Goal: Transaction & Acquisition: Purchase product/service

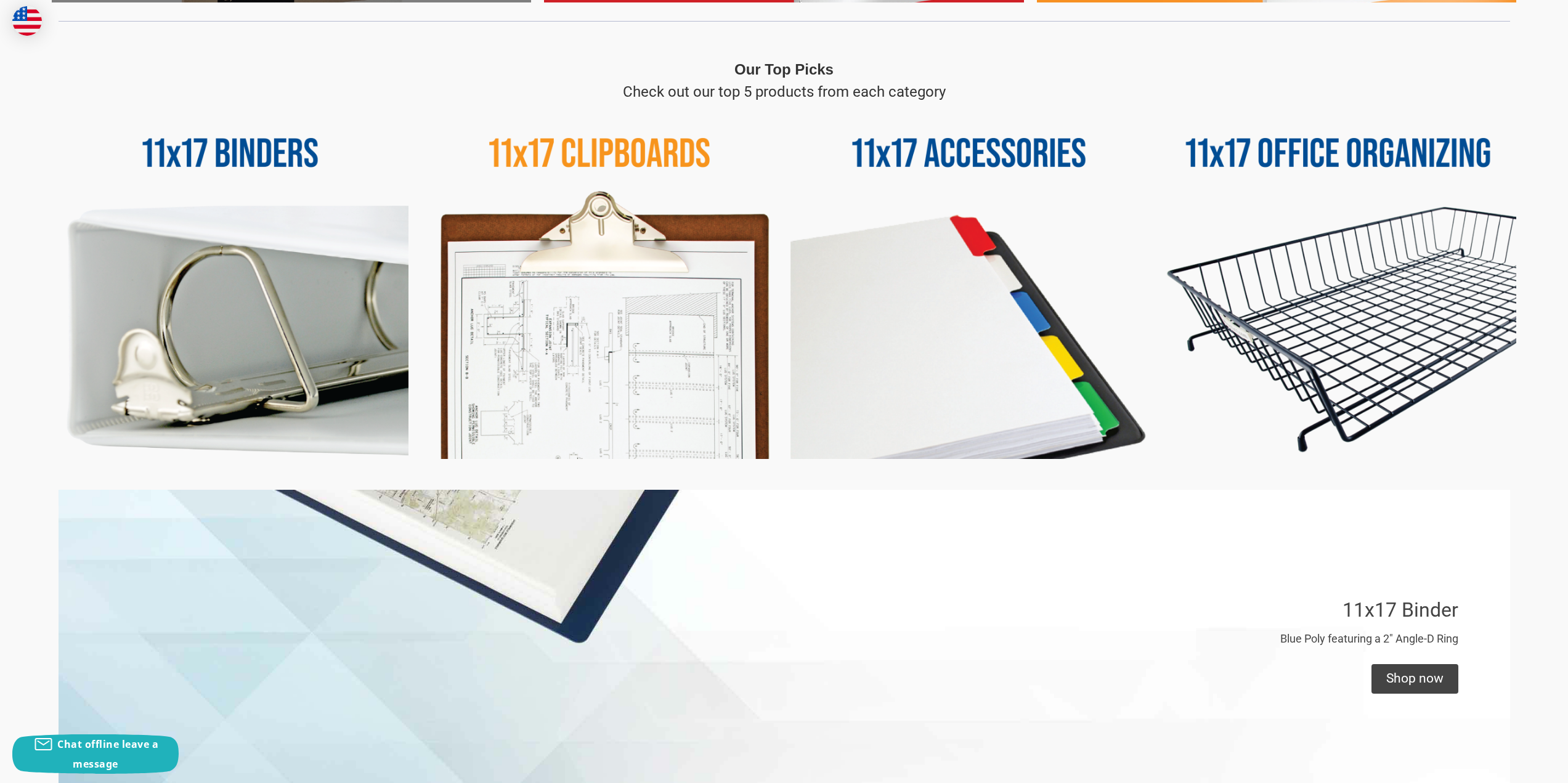
scroll to position [554, 0]
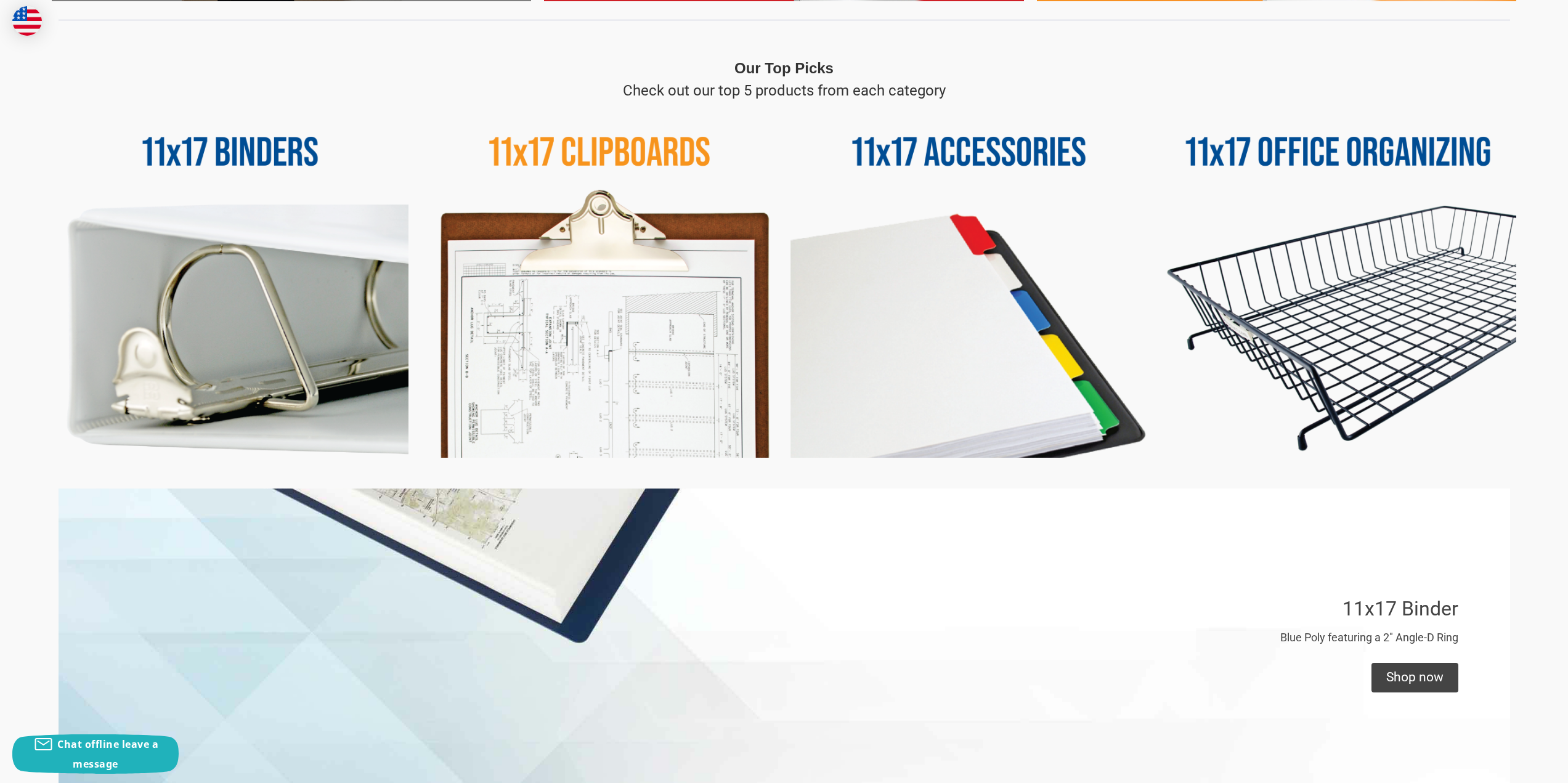
click at [560, 316] on img at bounding box center [600, 280] width 356 height 356
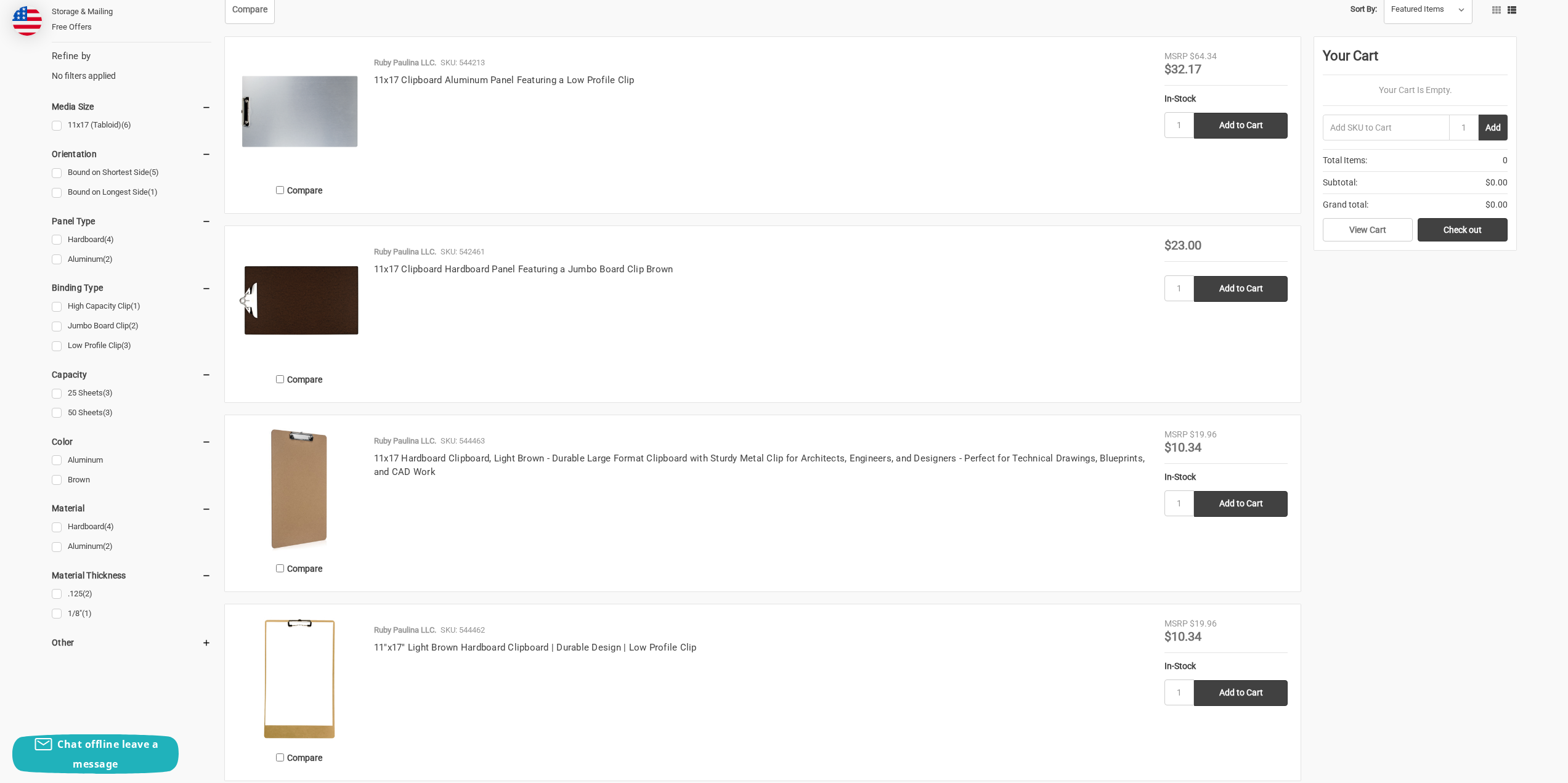
scroll to position [61, 0]
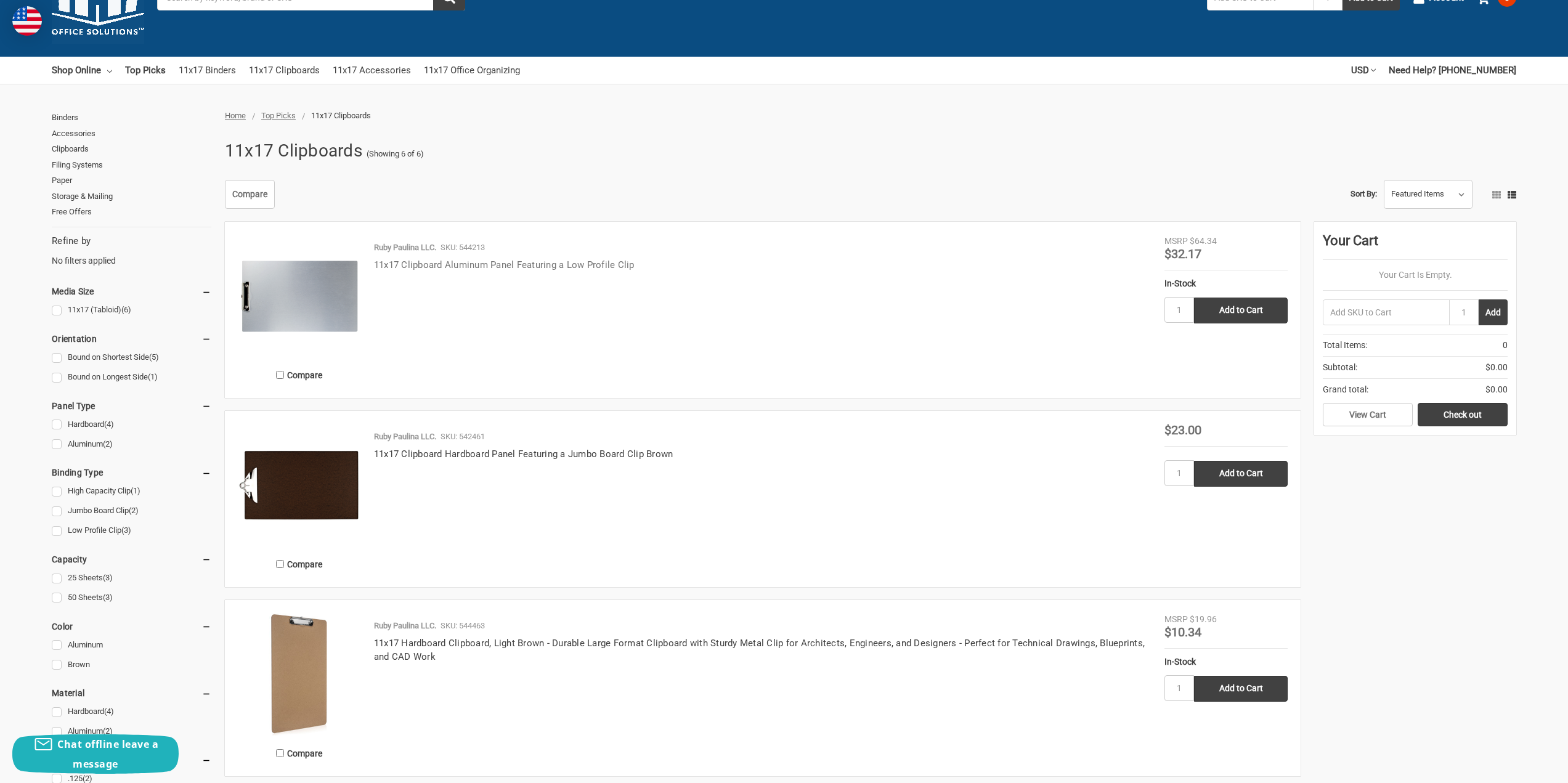
click at [435, 265] on link "11x17 Clipboard Aluminum Panel Featuring a Low Profile Clip" at bounding box center [504, 265] width 261 height 11
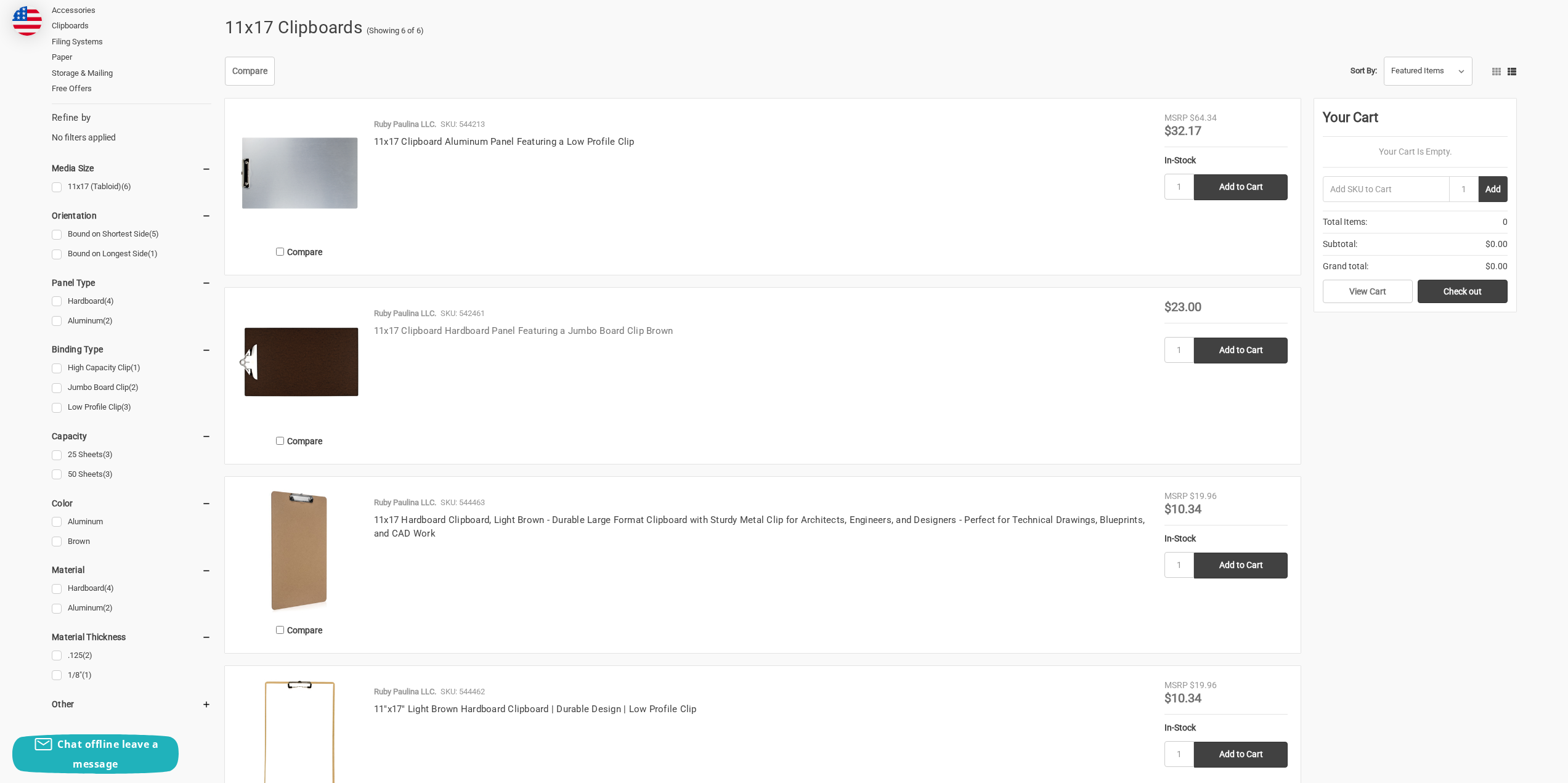
click at [514, 331] on link "11x17 Clipboard Hardboard Panel Featuring a Jumbo Board Clip Brown" at bounding box center [523, 331] width 299 height 11
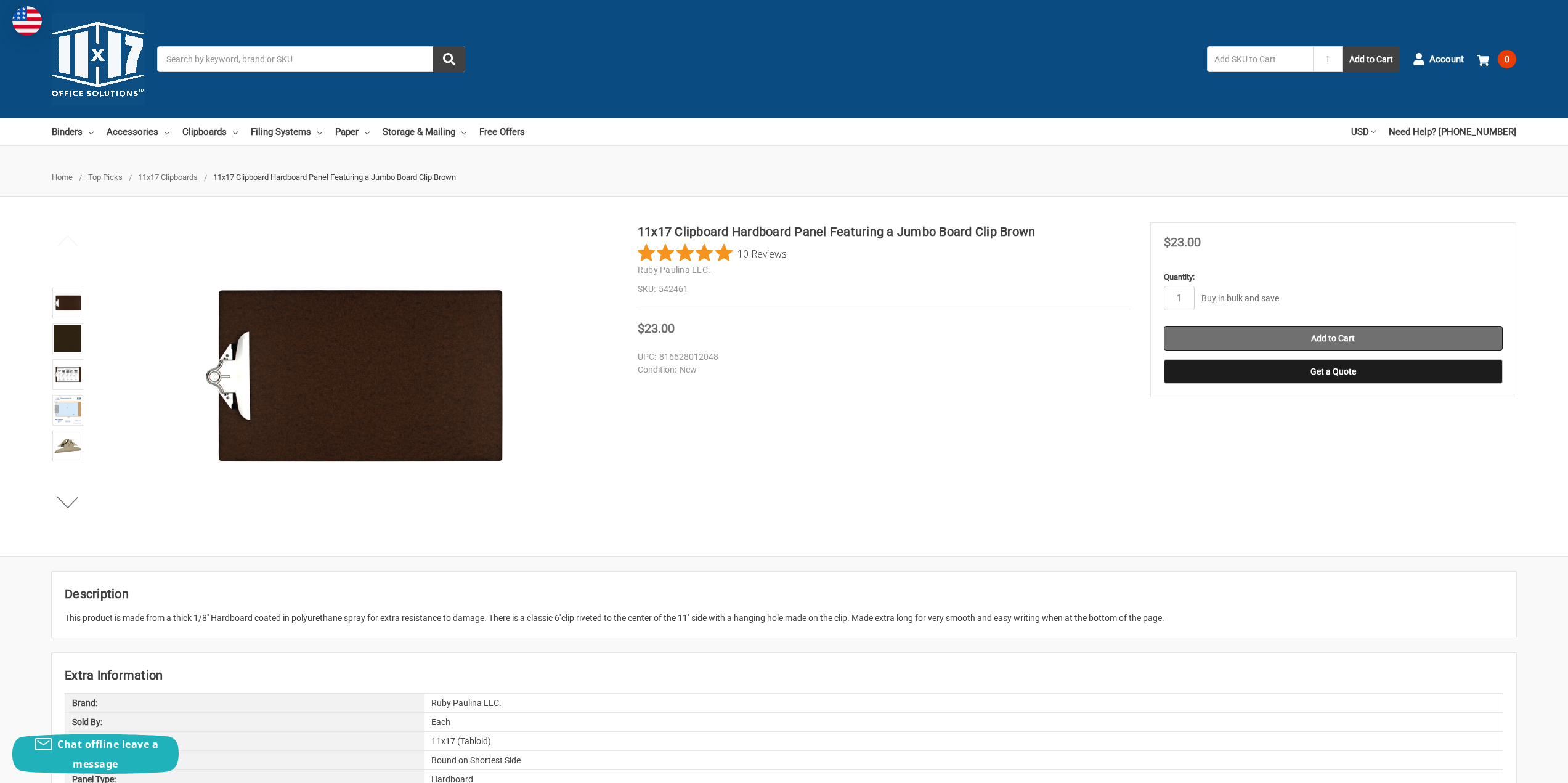
click at [1376, 340] on input "Add to Cart" at bounding box center [1333, 338] width 339 height 25
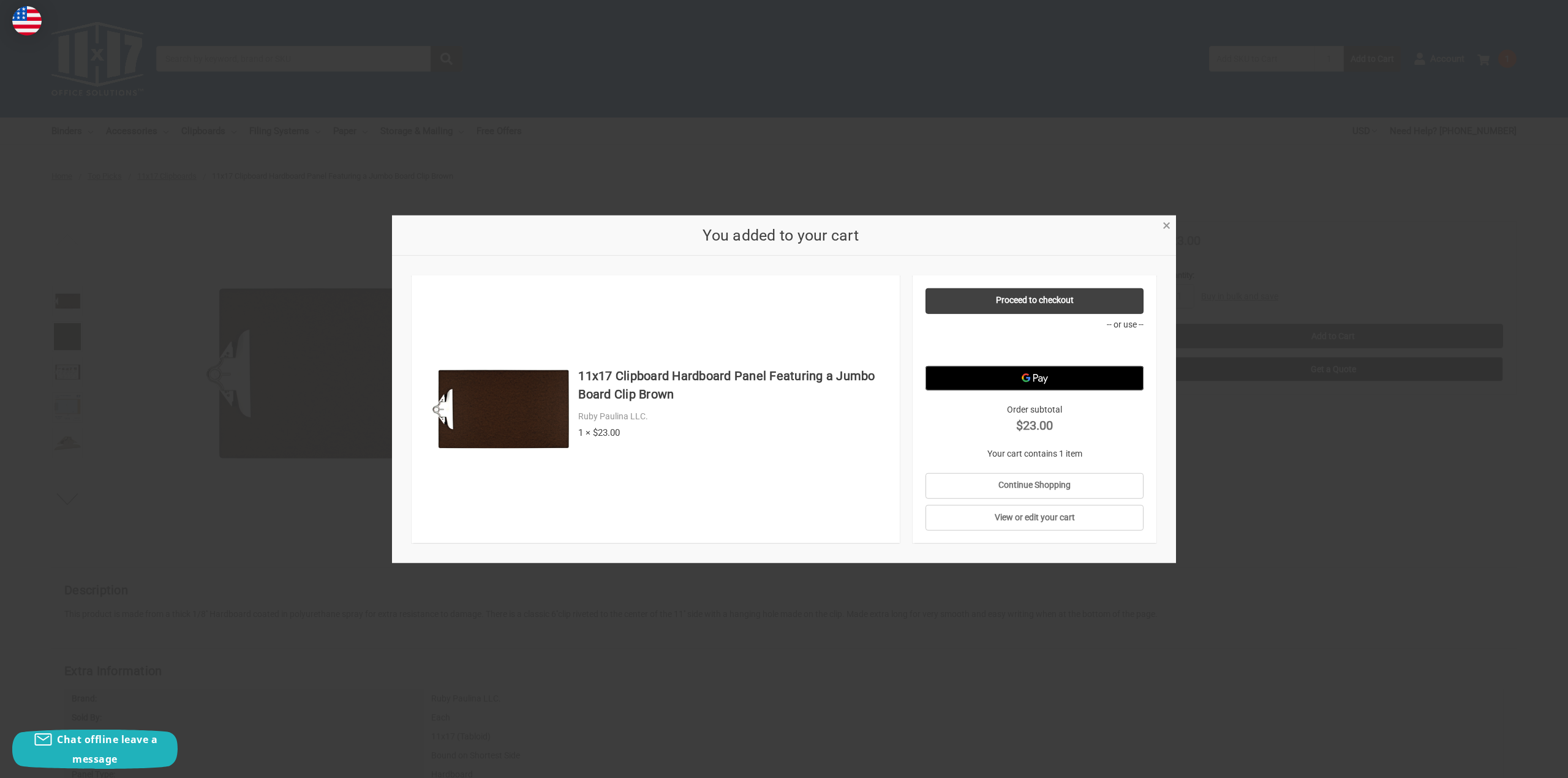
click at [1169, 226] on span "×" at bounding box center [1166, 225] width 8 height 18
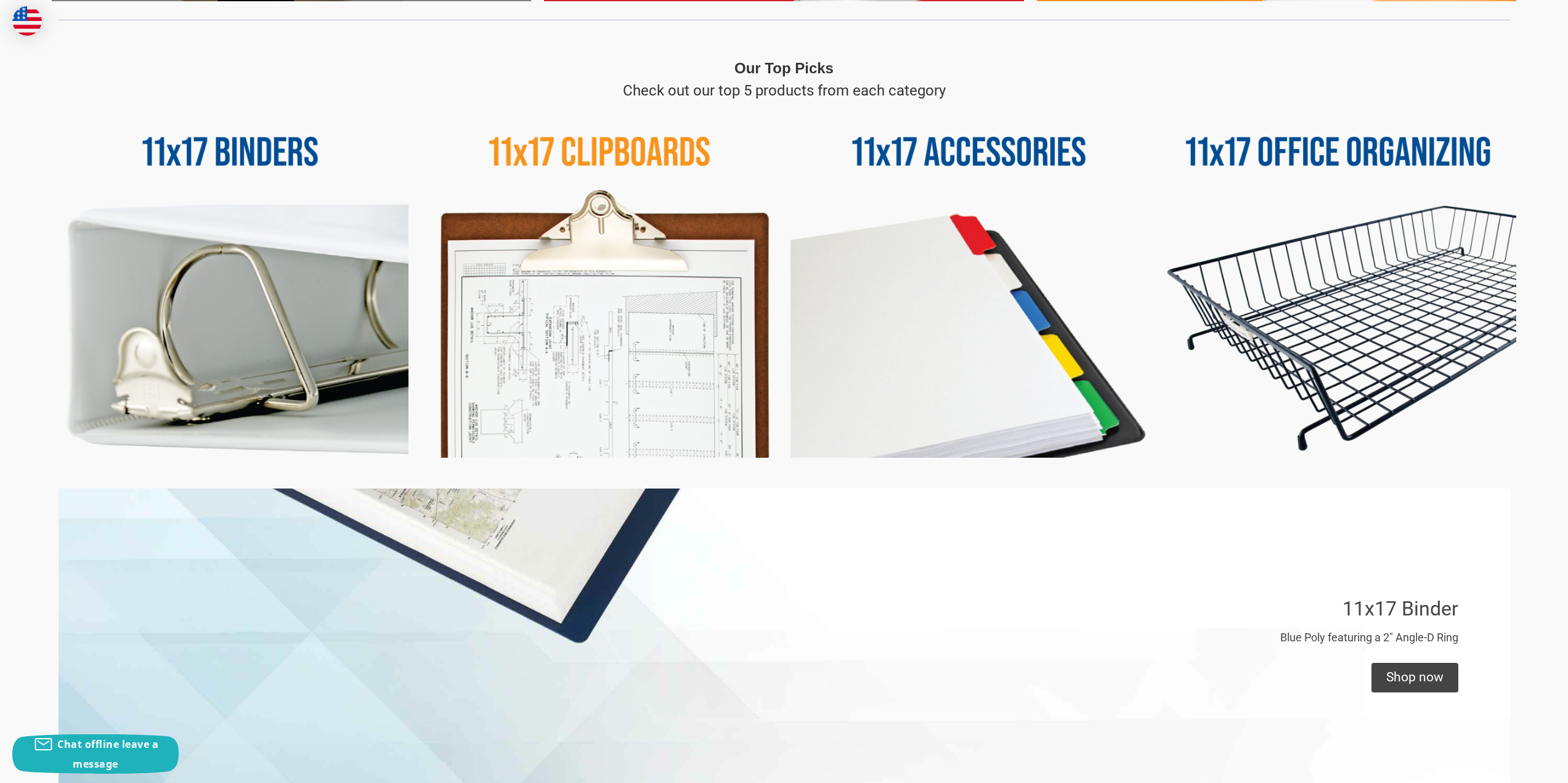
click at [596, 333] on img at bounding box center [600, 280] width 356 height 356
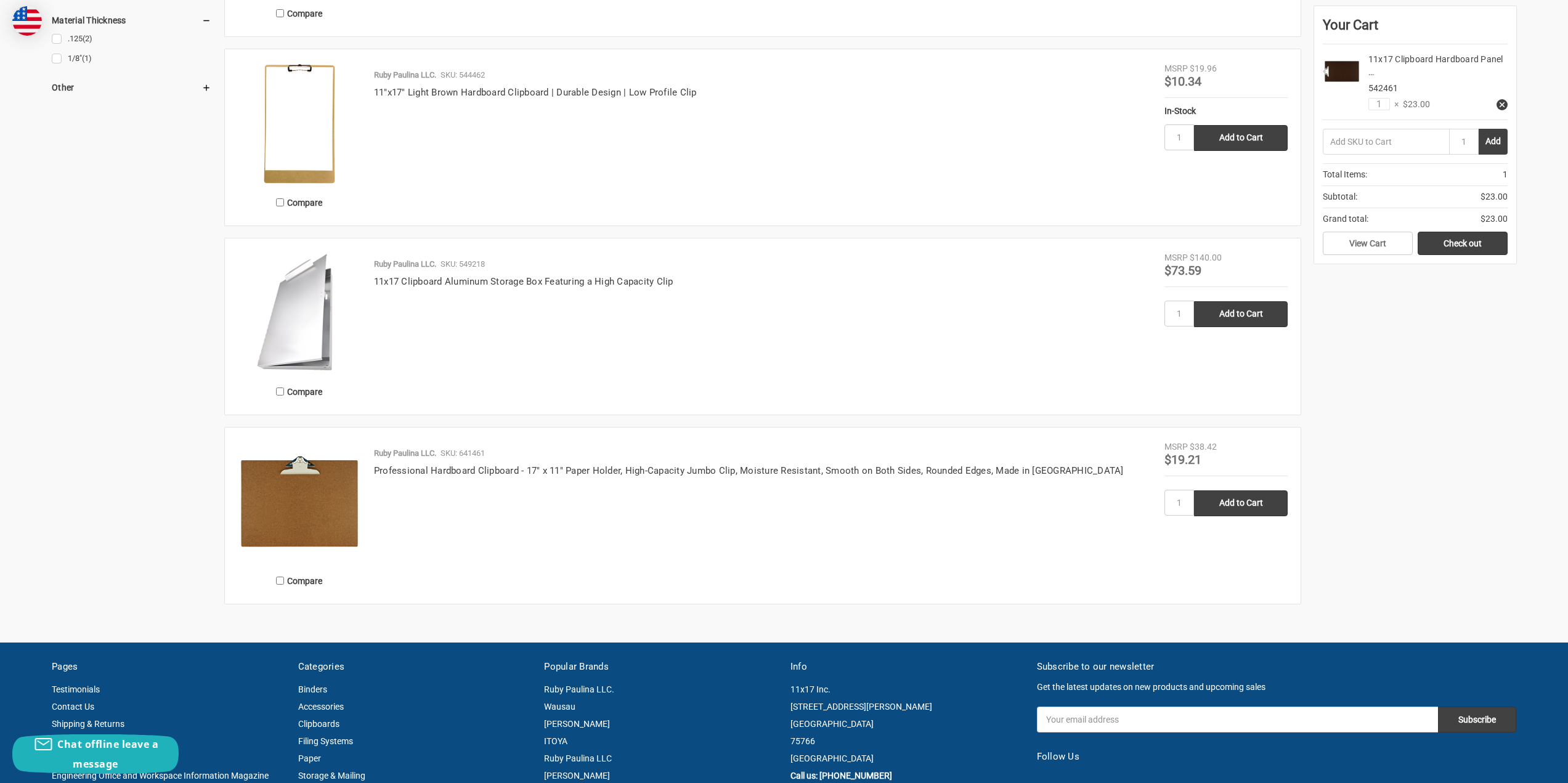
scroll to position [801, 0]
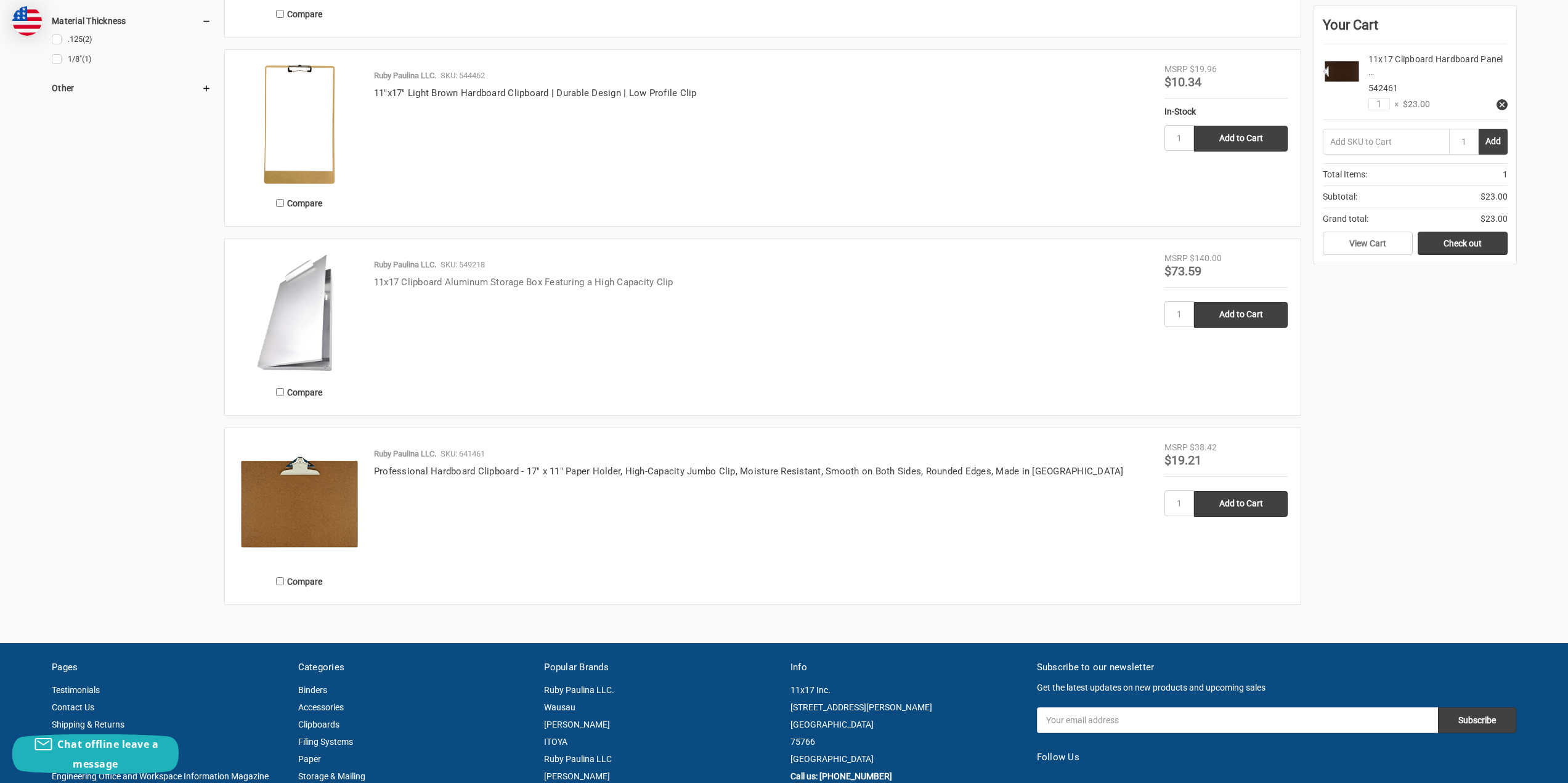
click at [455, 280] on link "11x17 Clipboard Aluminum Storage Box Featuring a High Capacity Clip" at bounding box center [523, 282] width 299 height 11
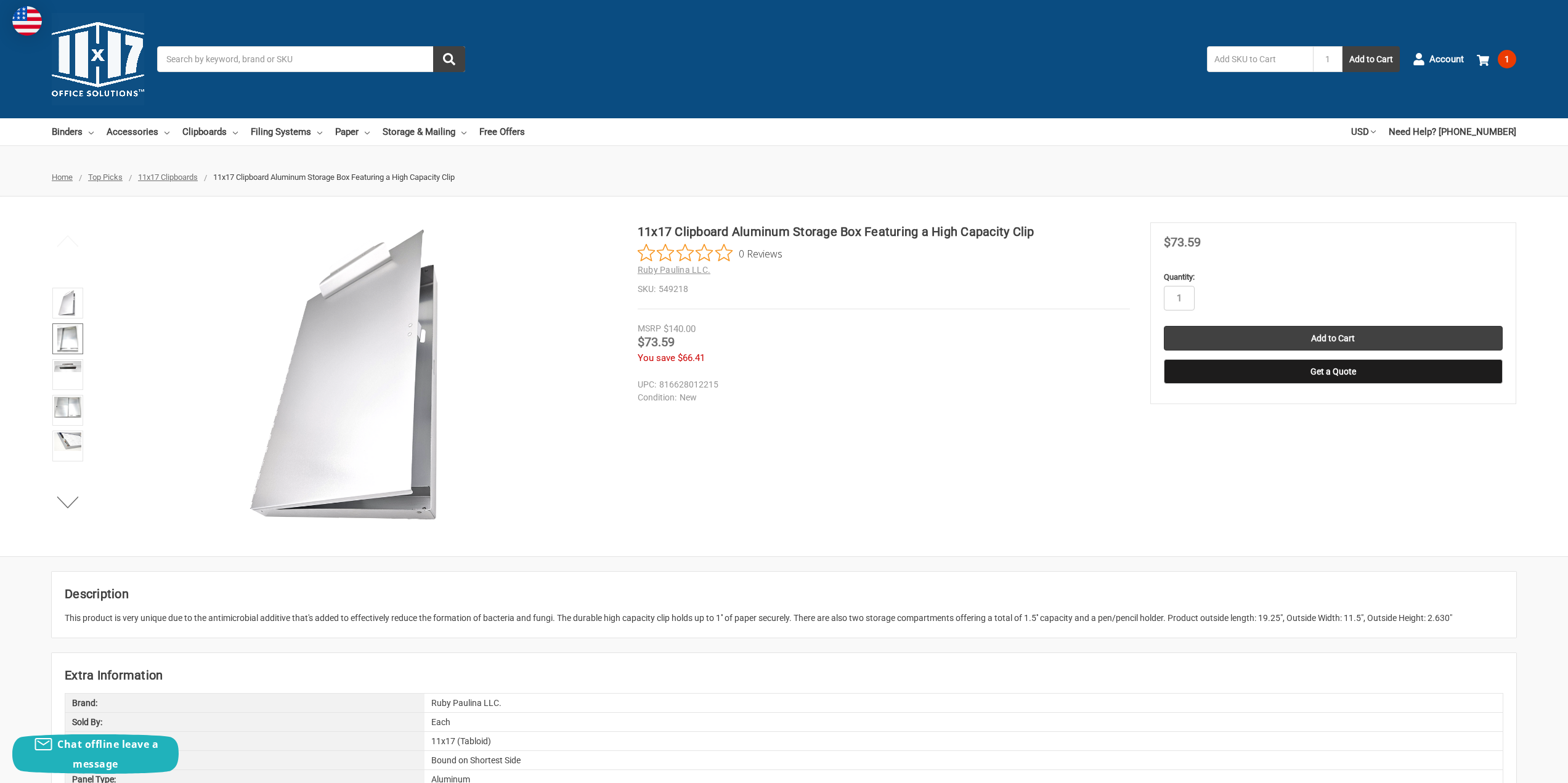
click at [67, 332] on img at bounding box center [68, 339] width 21 height 27
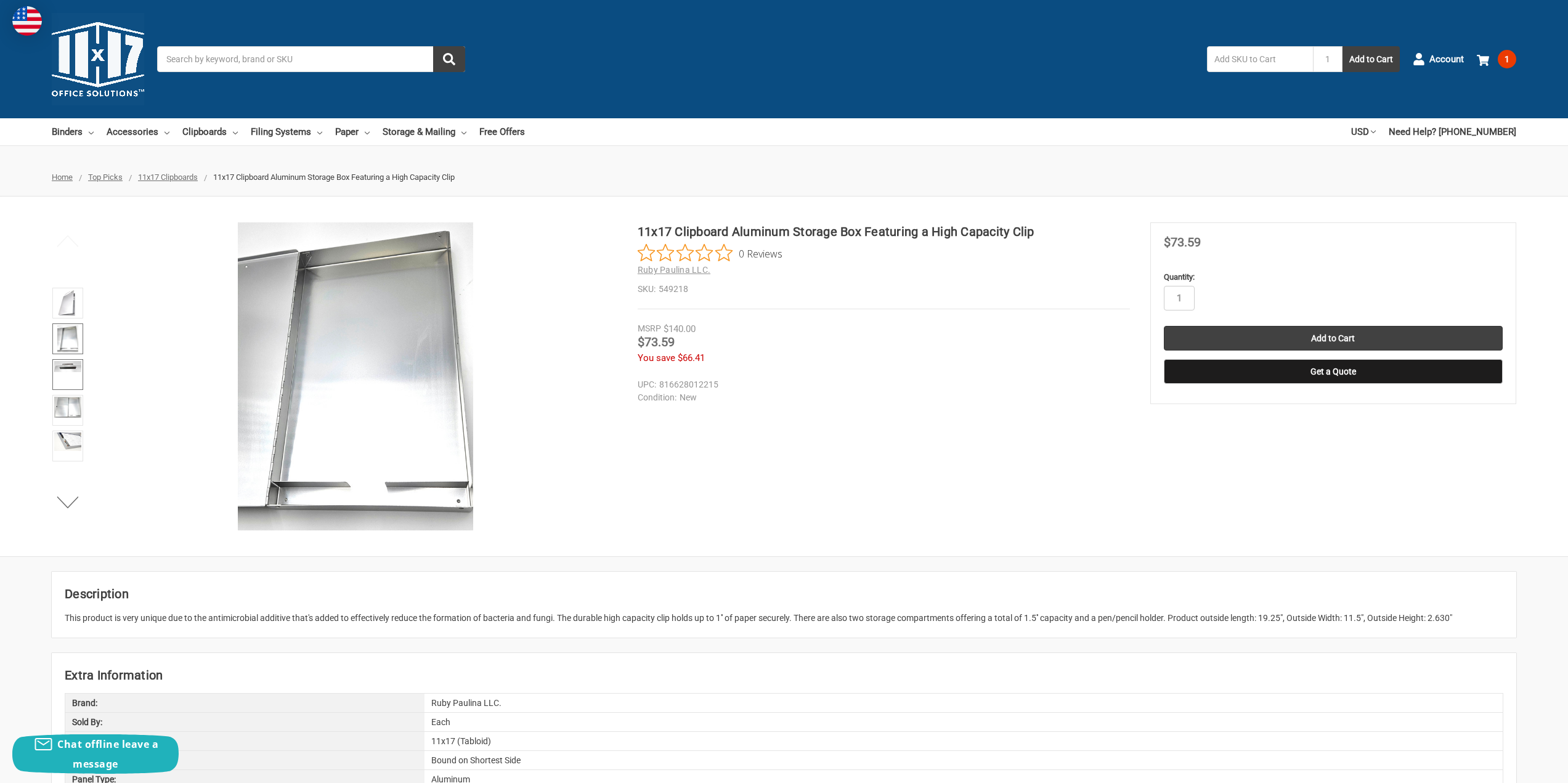
click at [71, 370] on img at bounding box center [68, 366] width 27 height 11
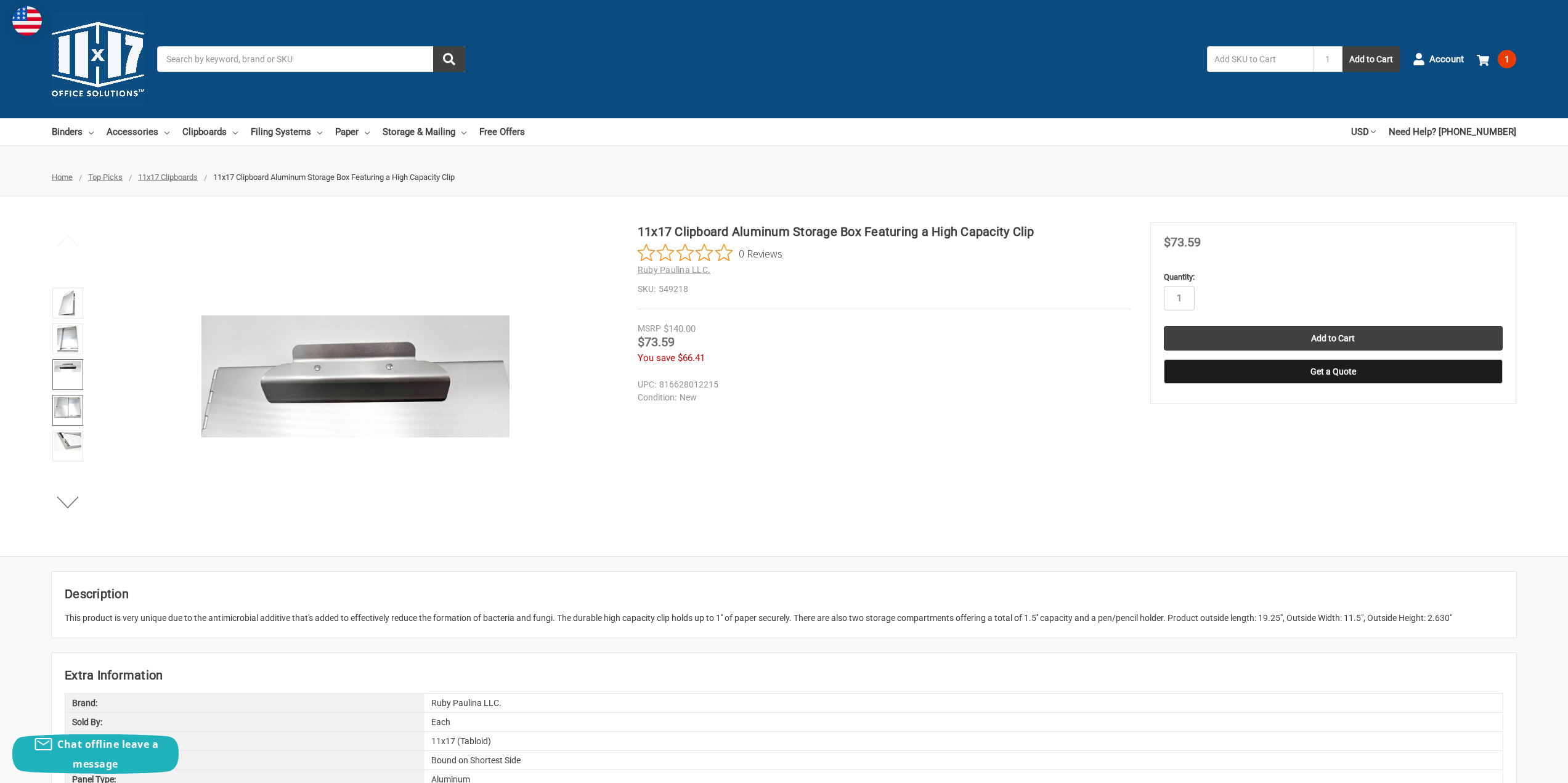
click at [71, 405] on img at bounding box center [68, 407] width 27 height 21
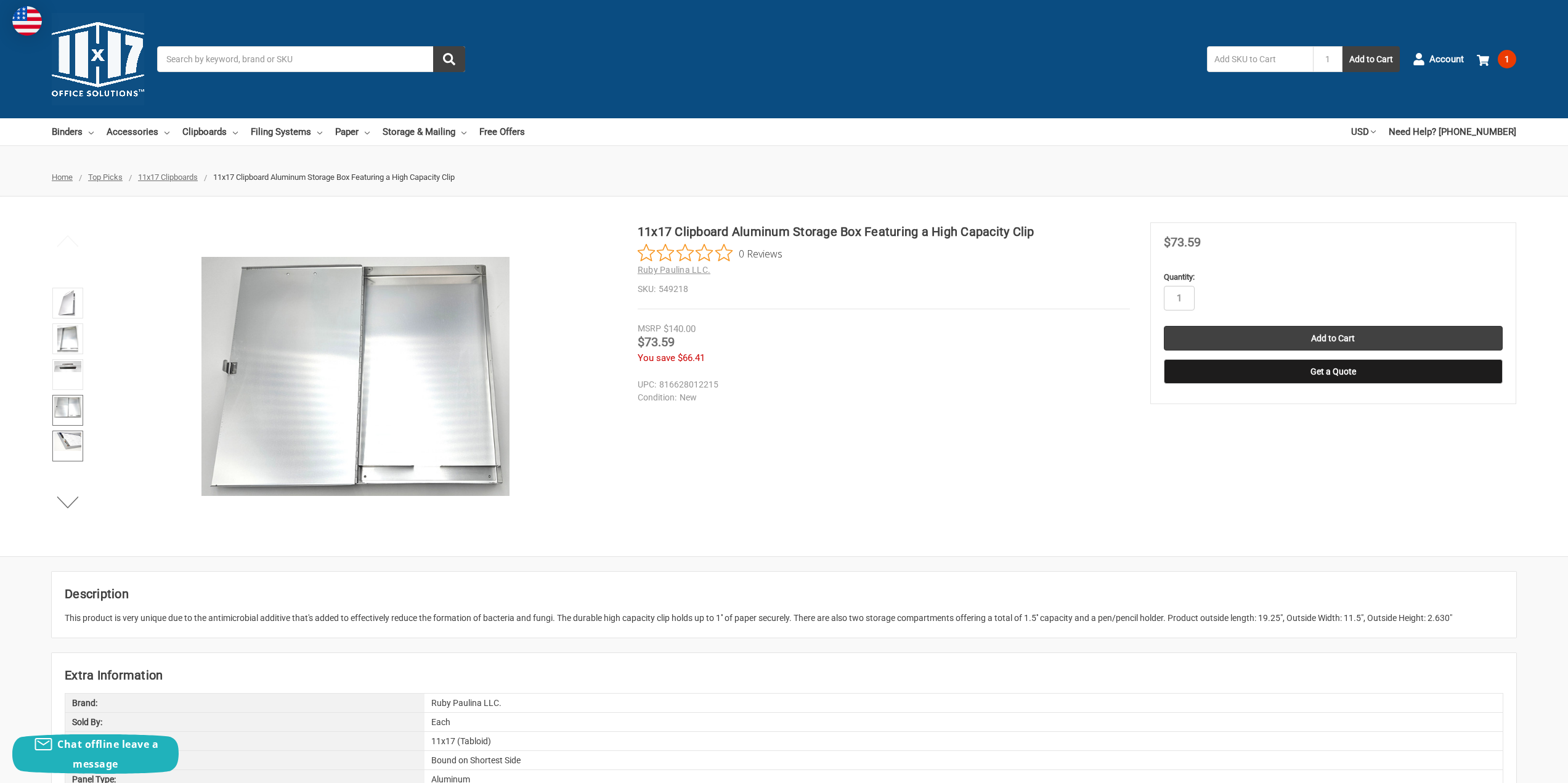
click at [71, 443] on img at bounding box center [68, 442] width 27 height 19
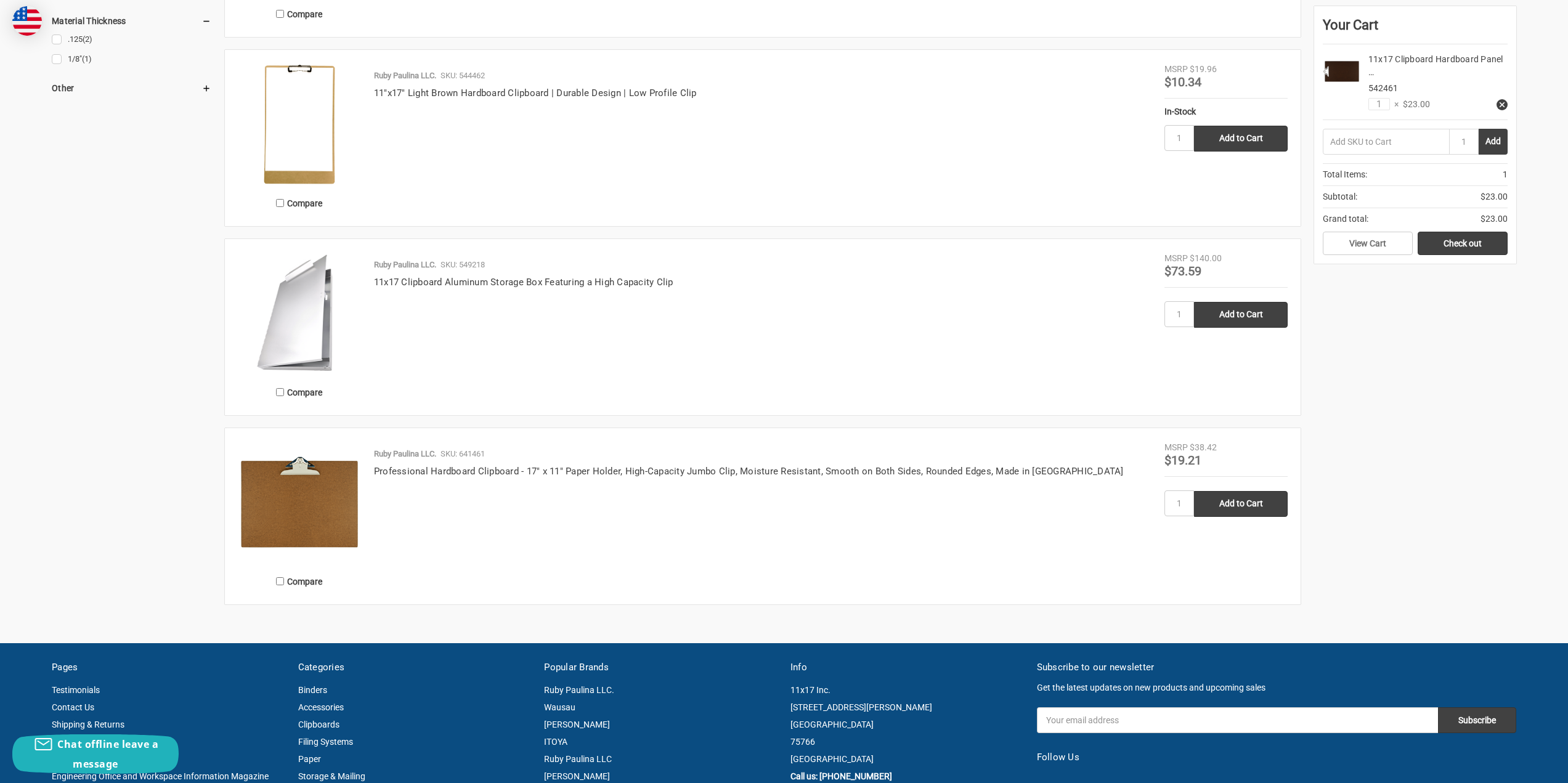
click at [342, 511] on img at bounding box center [299, 502] width 123 height 123
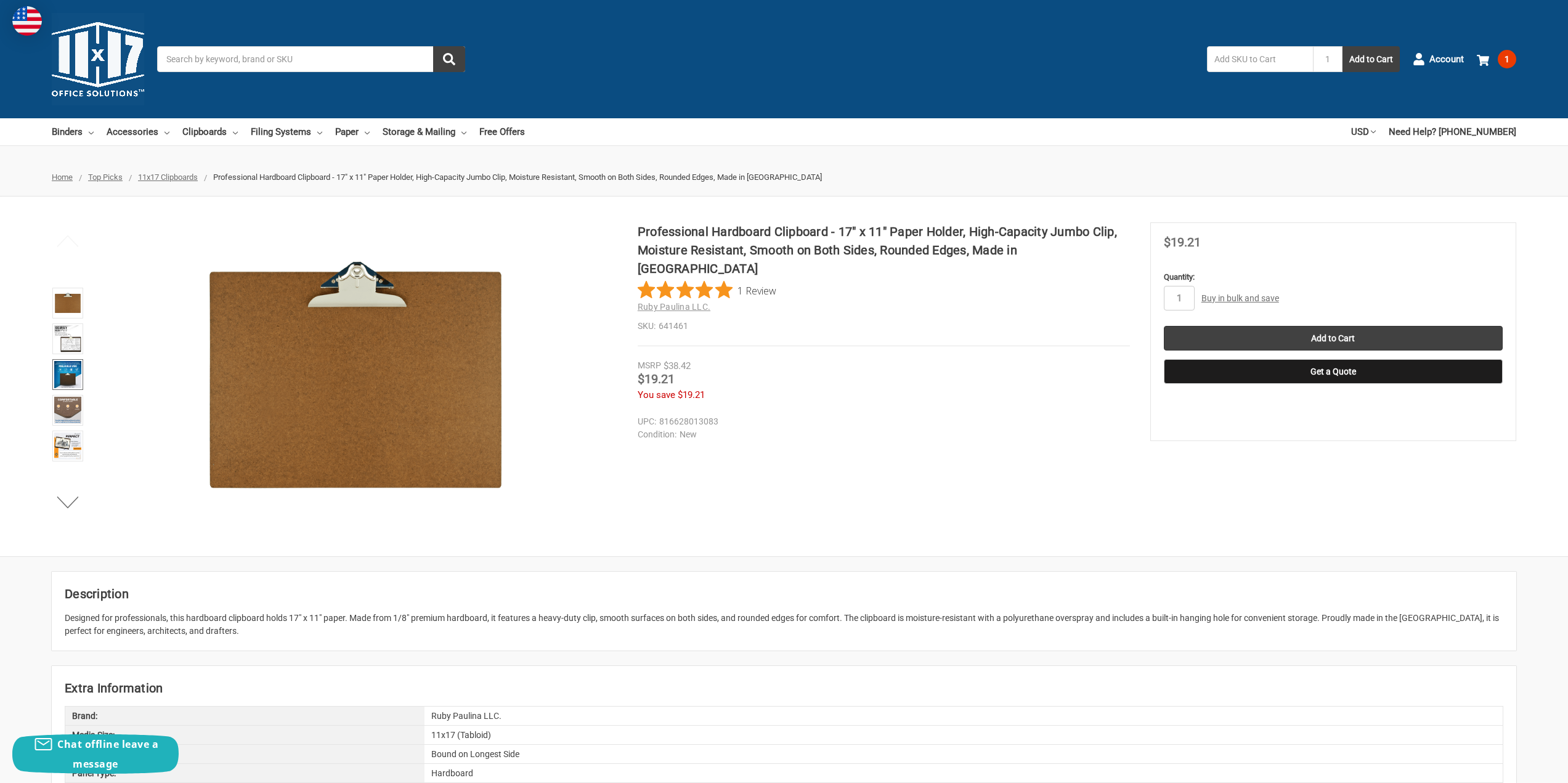
click at [61, 366] on img at bounding box center [68, 374] width 27 height 27
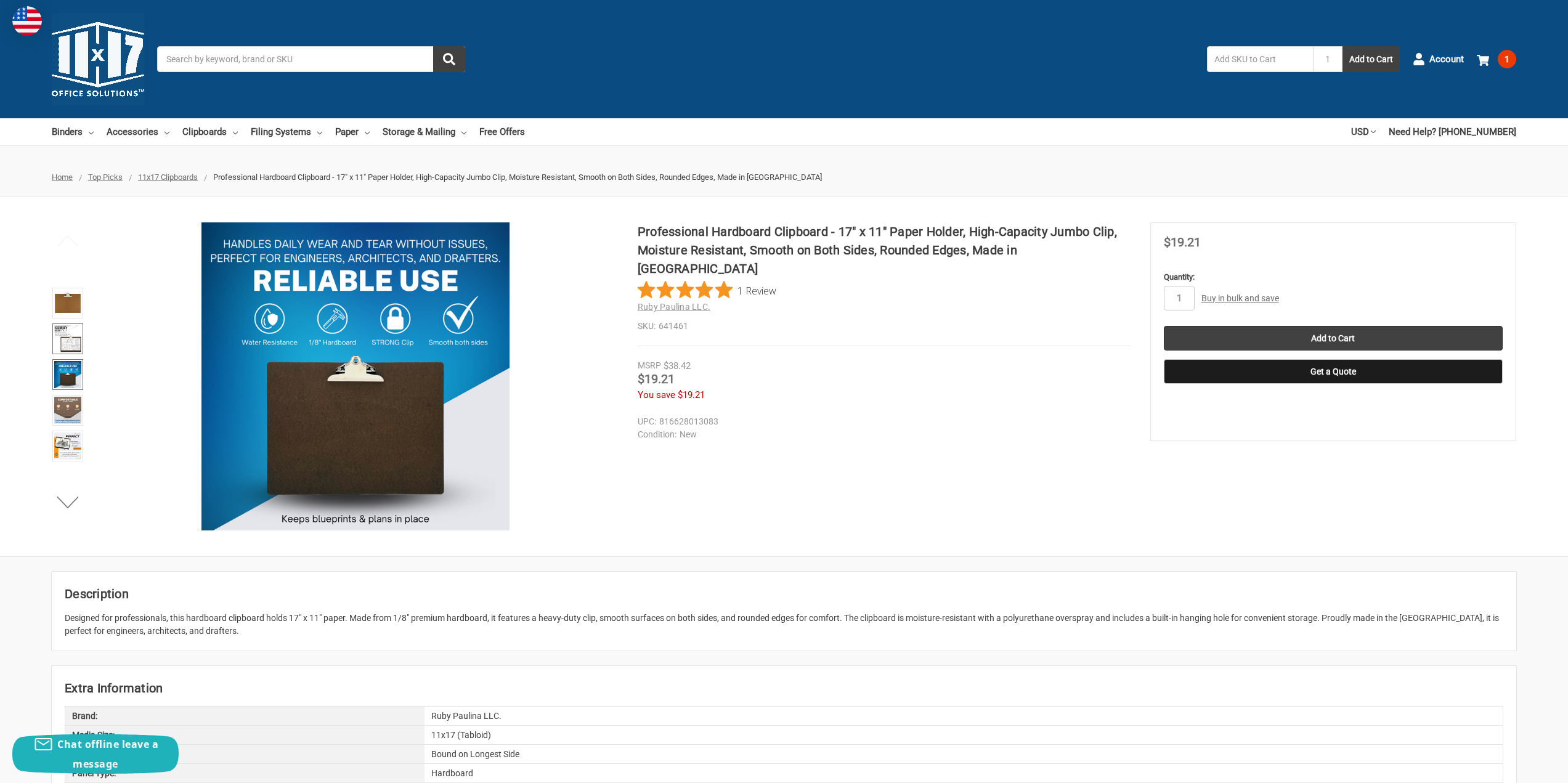
click at [70, 348] on img at bounding box center [68, 339] width 27 height 27
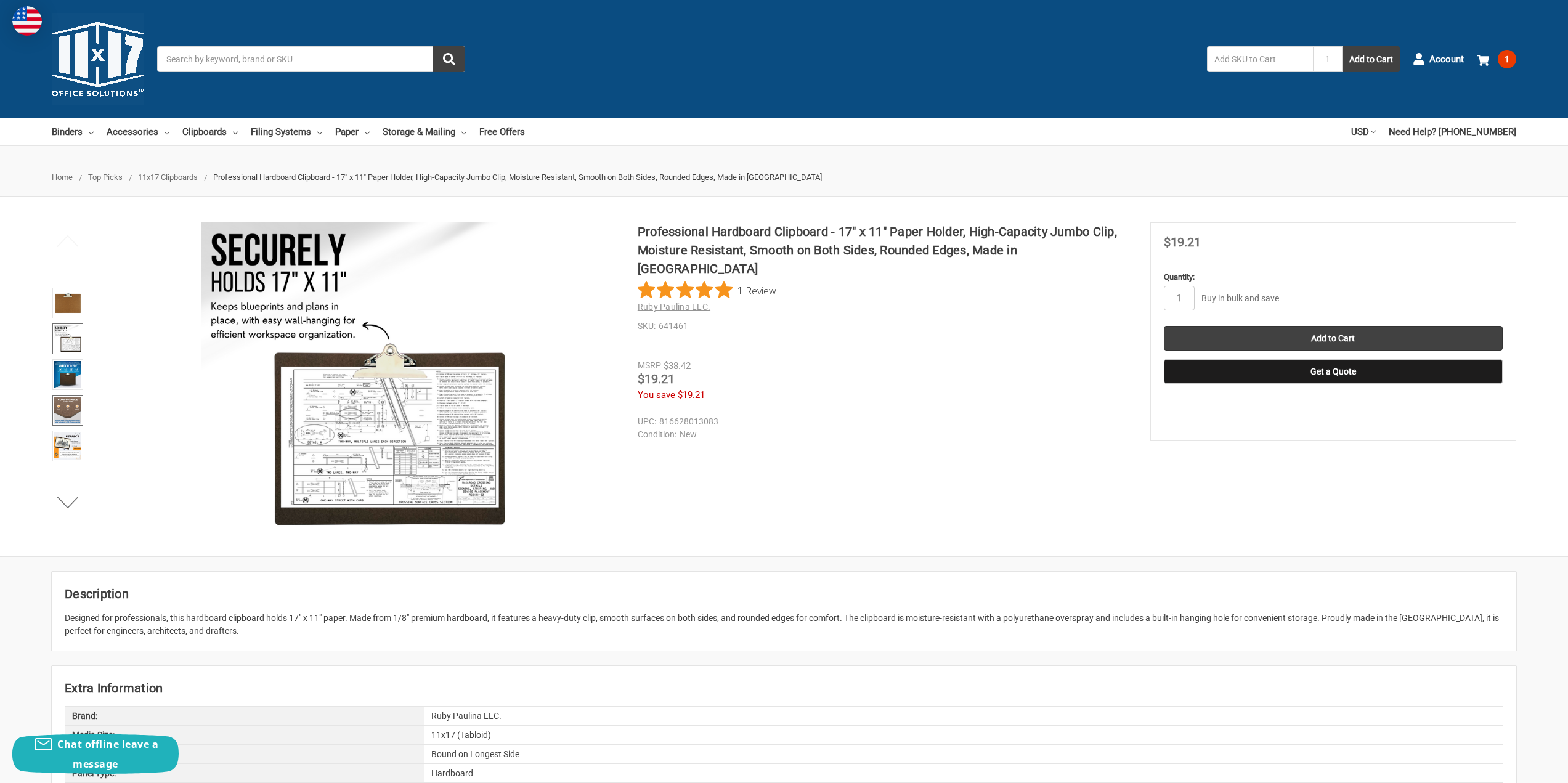
click at [73, 406] on img at bounding box center [68, 410] width 27 height 27
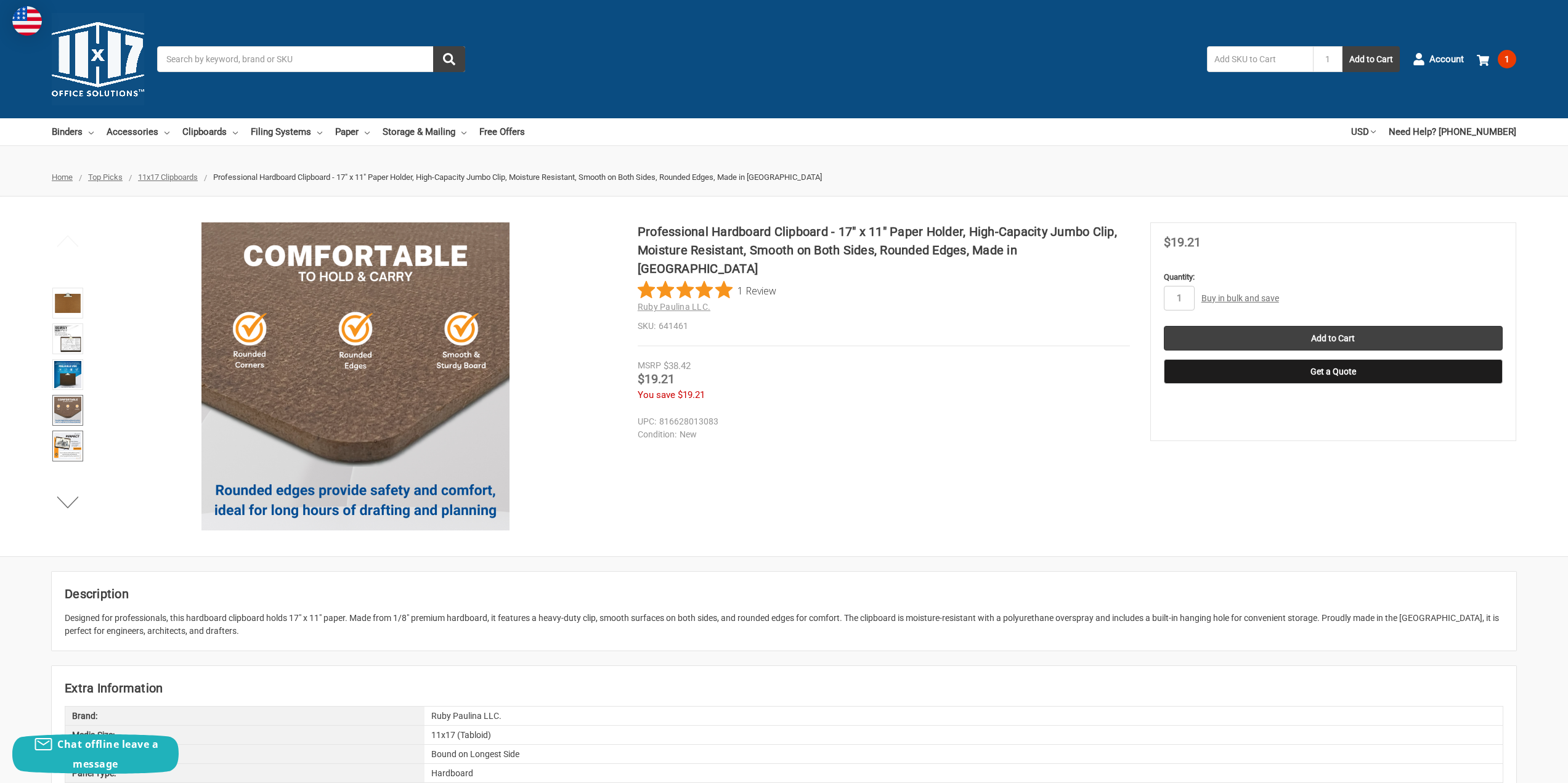
click at [75, 447] on img at bounding box center [68, 446] width 27 height 27
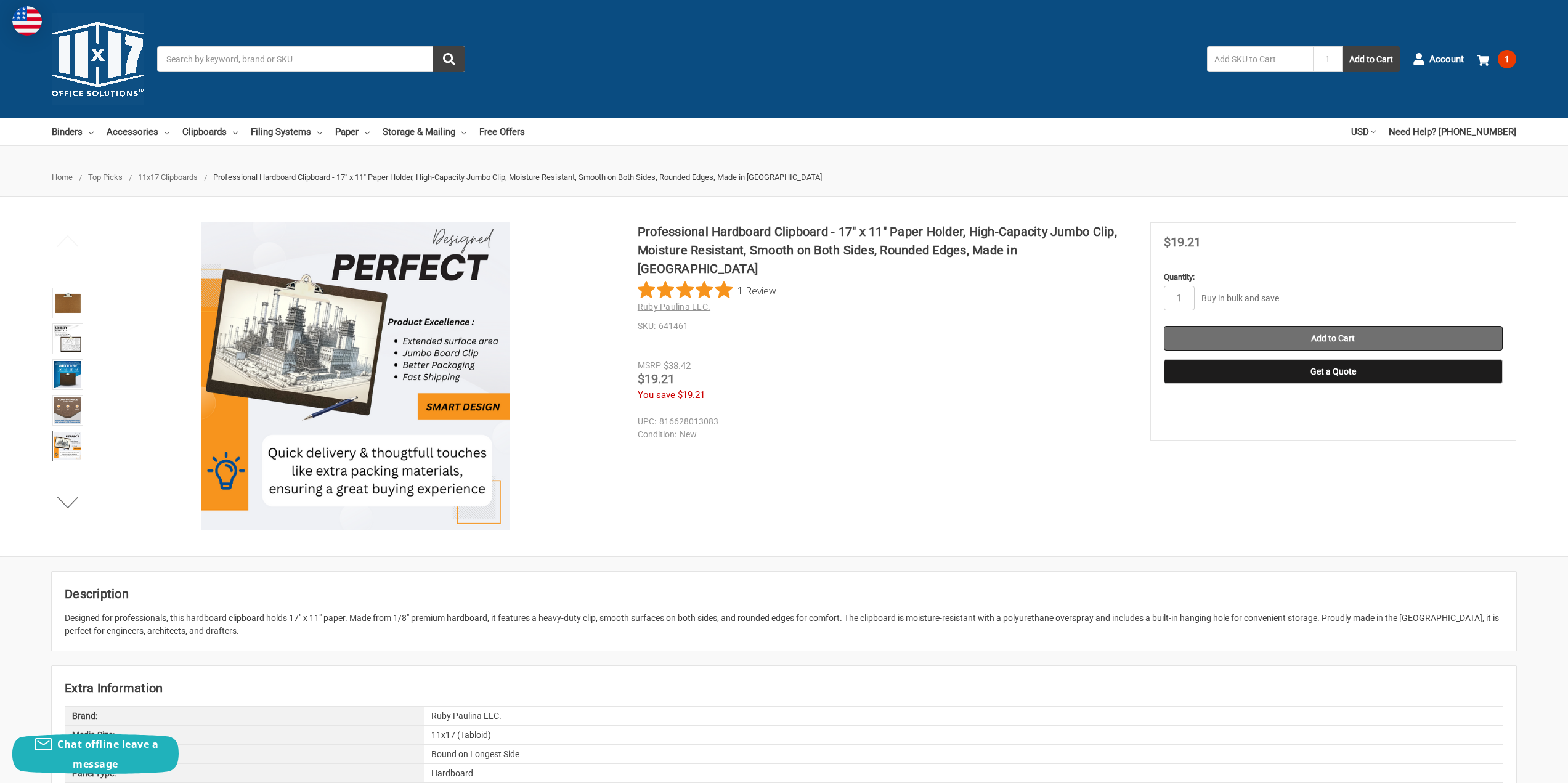
click at [1346, 336] on input "Add to Cart" at bounding box center [1333, 338] width 339 height 25
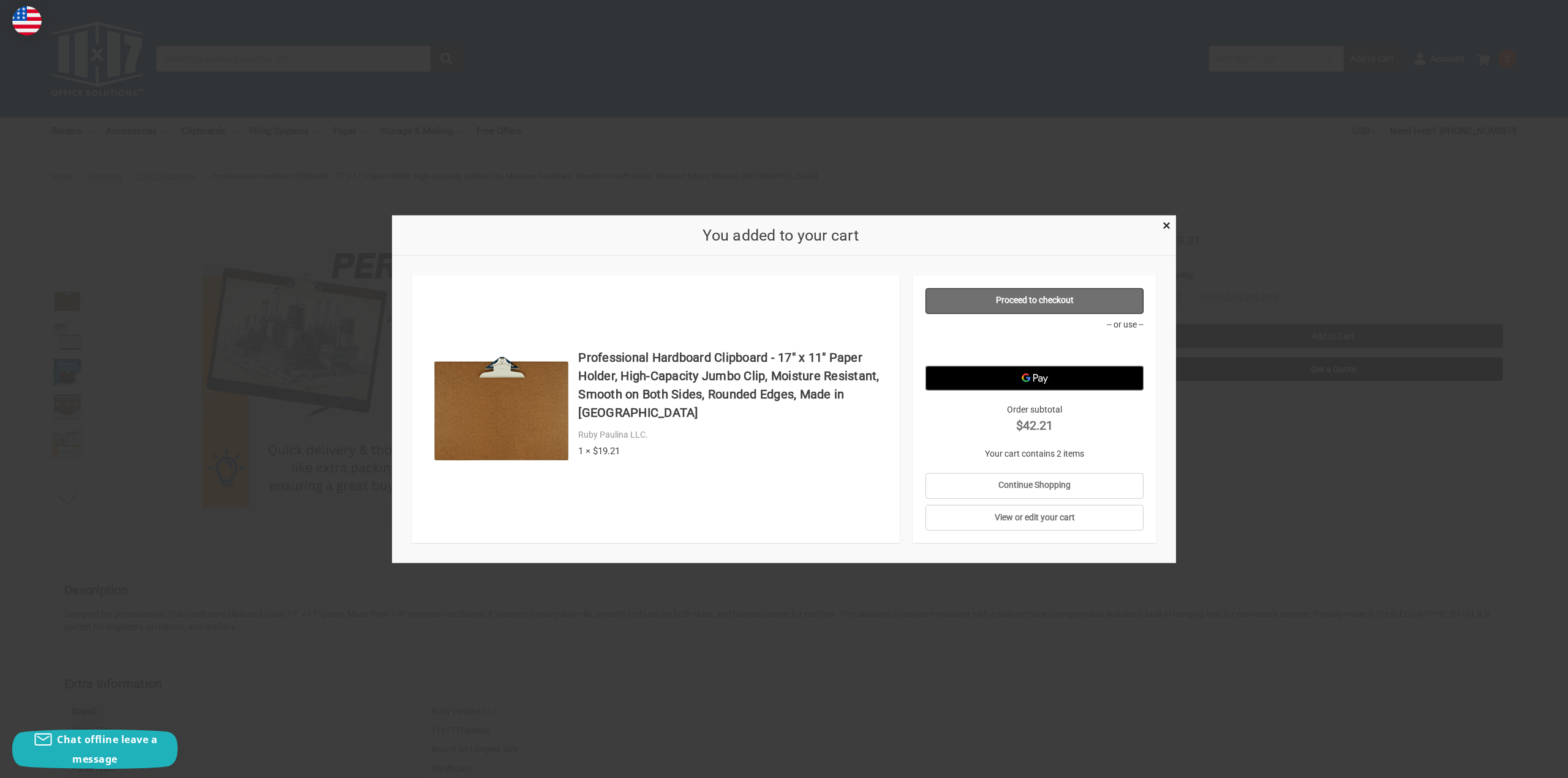
click at [1030, 294] on link "Proceed to checkout" at bounding box center [1035, 300] width 219 height 26
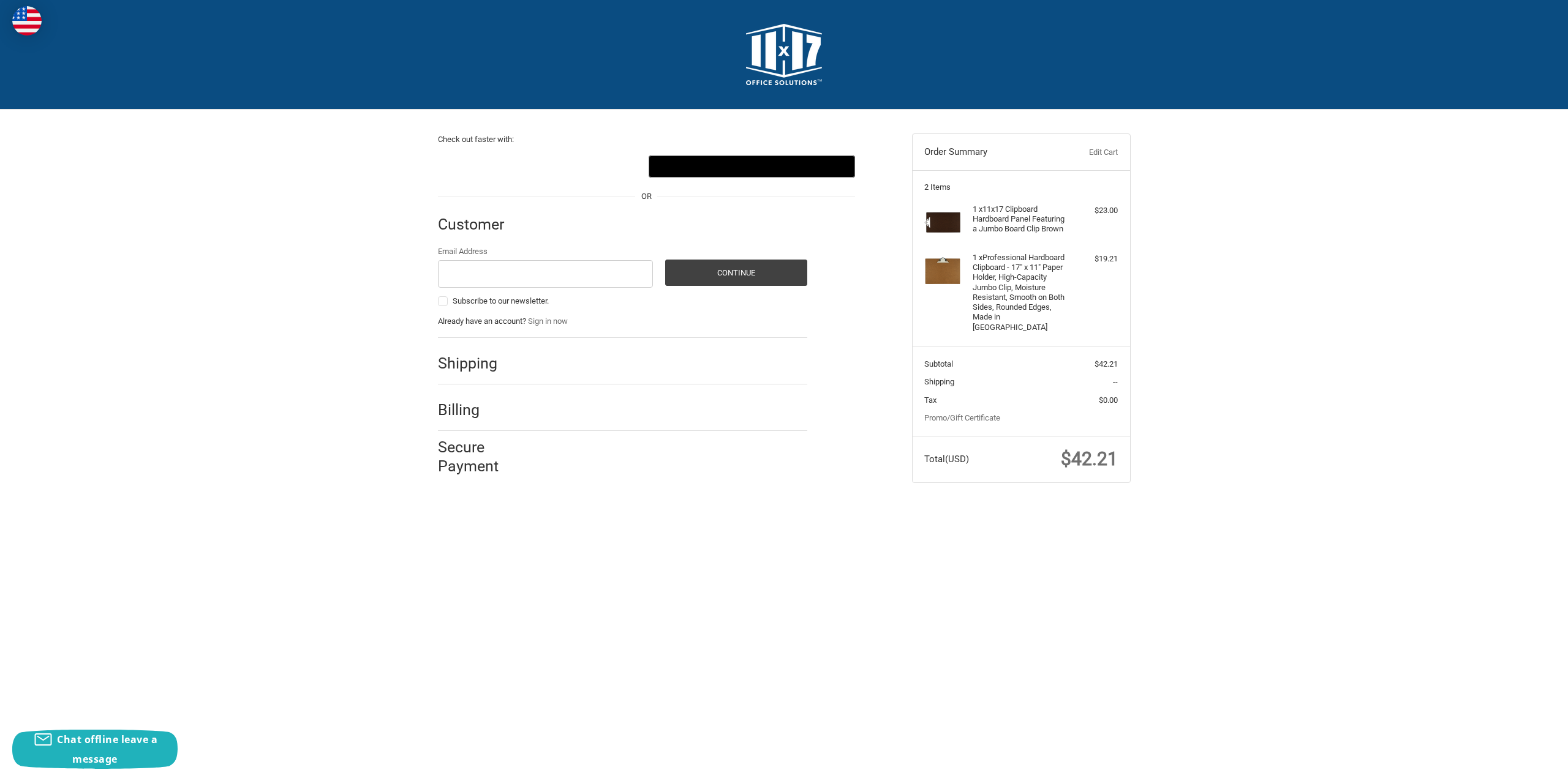
click at [1106, 152] on link "Edit Cart" at bounding box center [1087, 152] width 60 height 12
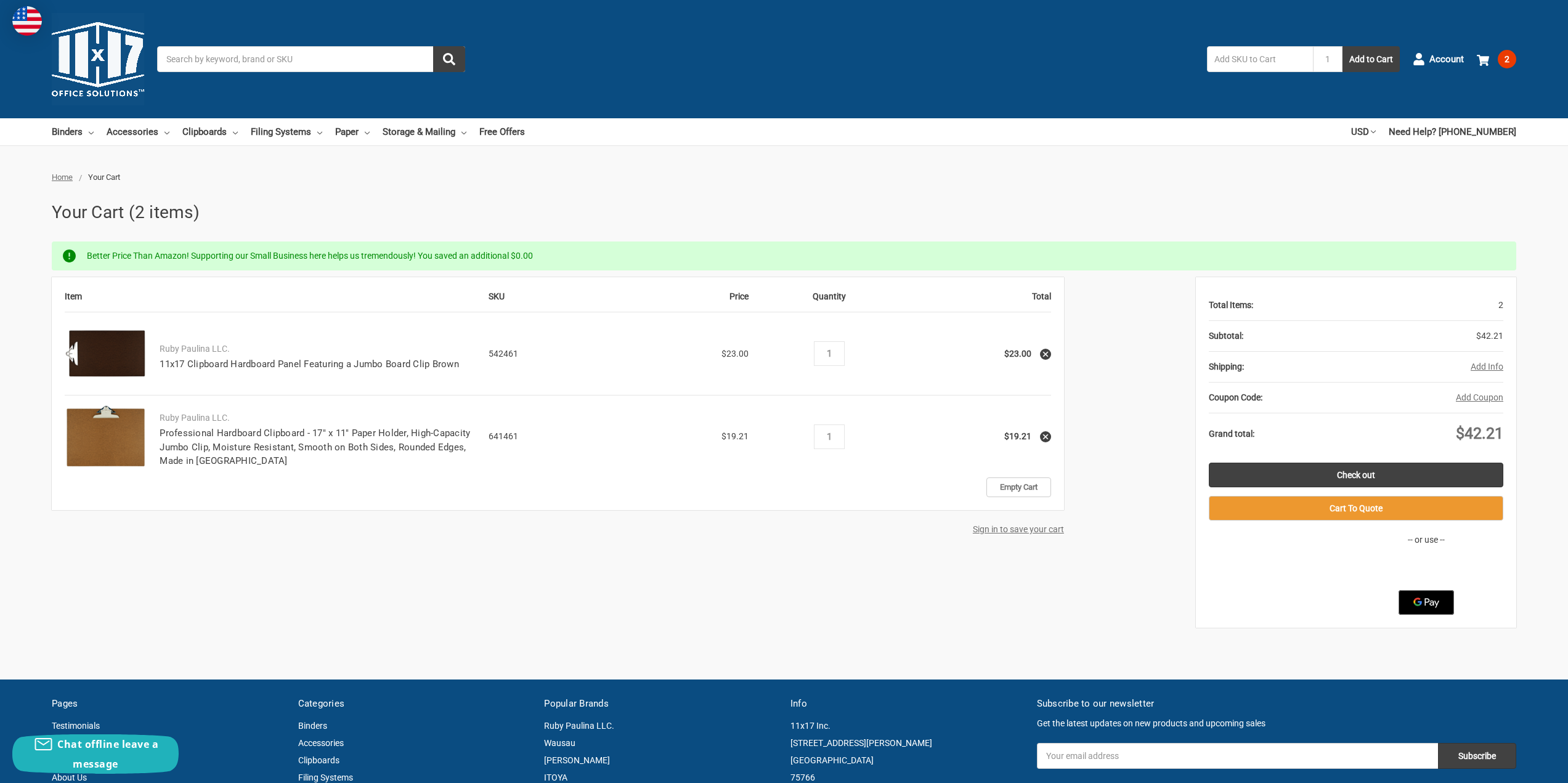
click at [1046, 353] on use at bounding box center [1046, 355] width 5 height 5
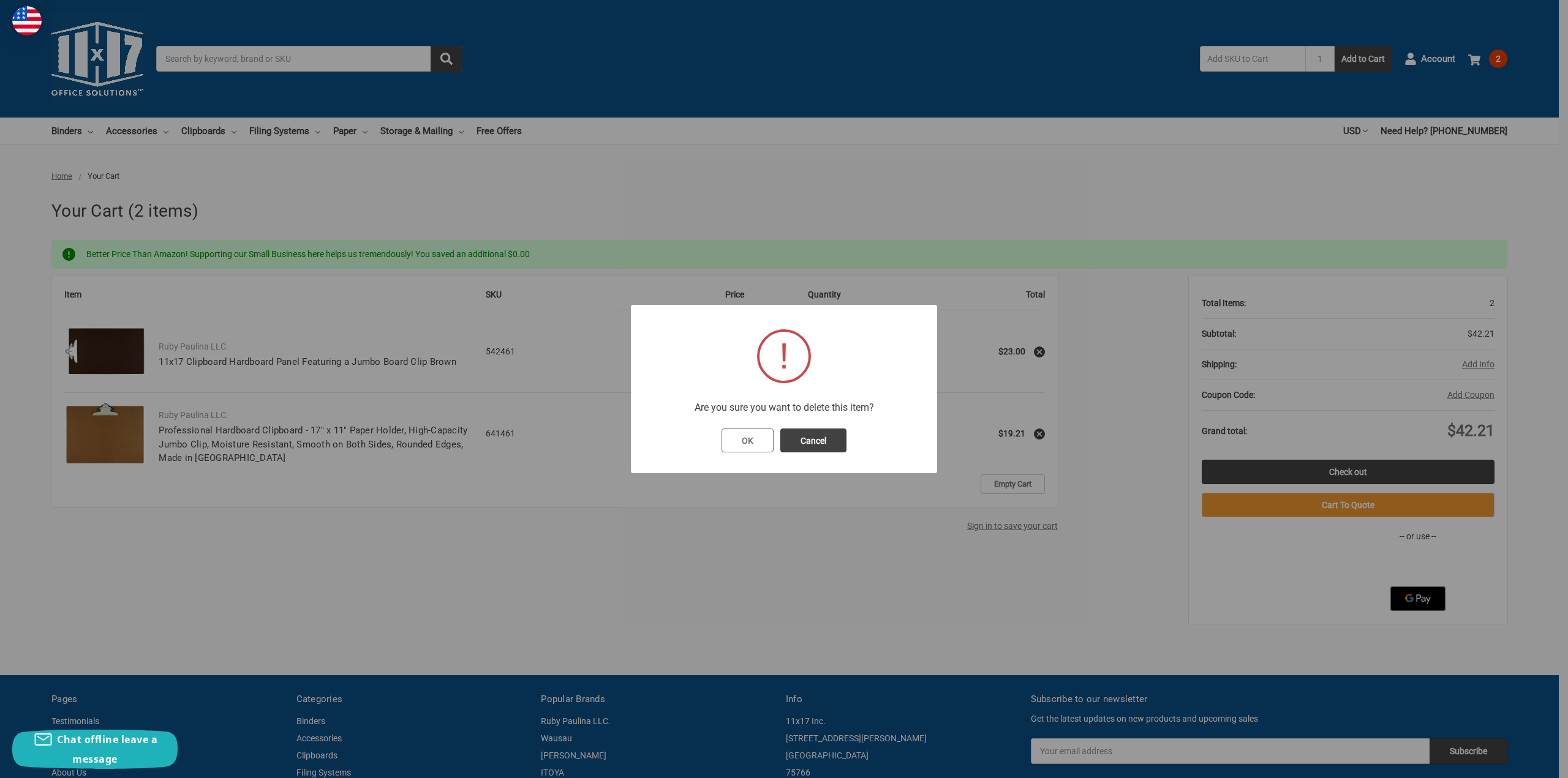
click at [754, 441] on button "OK" at bounding box center [748, 441] width 52 height 25
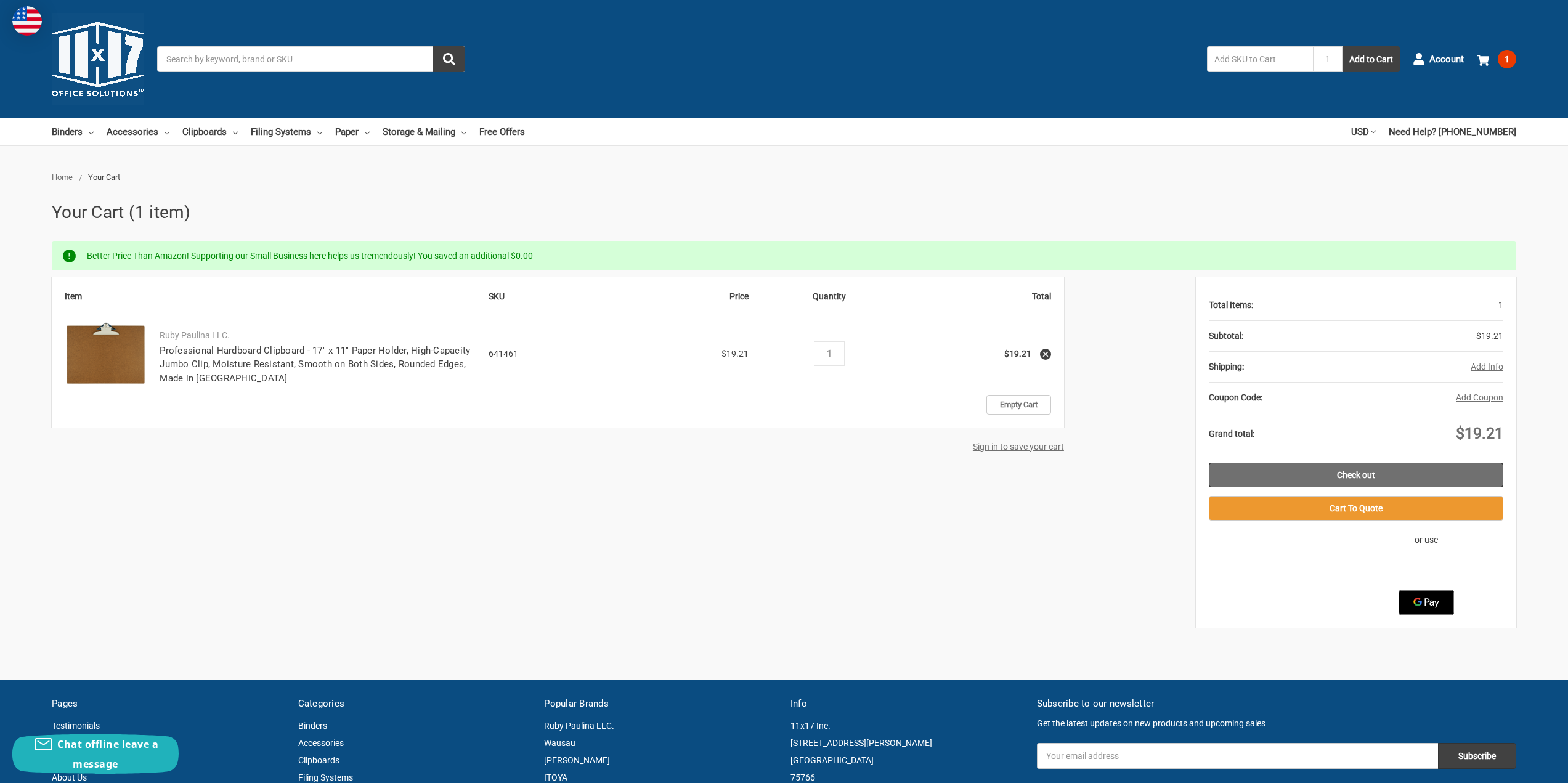
click at [1378, 469] on link "Check out" at bounding box center [1356, 475] width 294 height 25
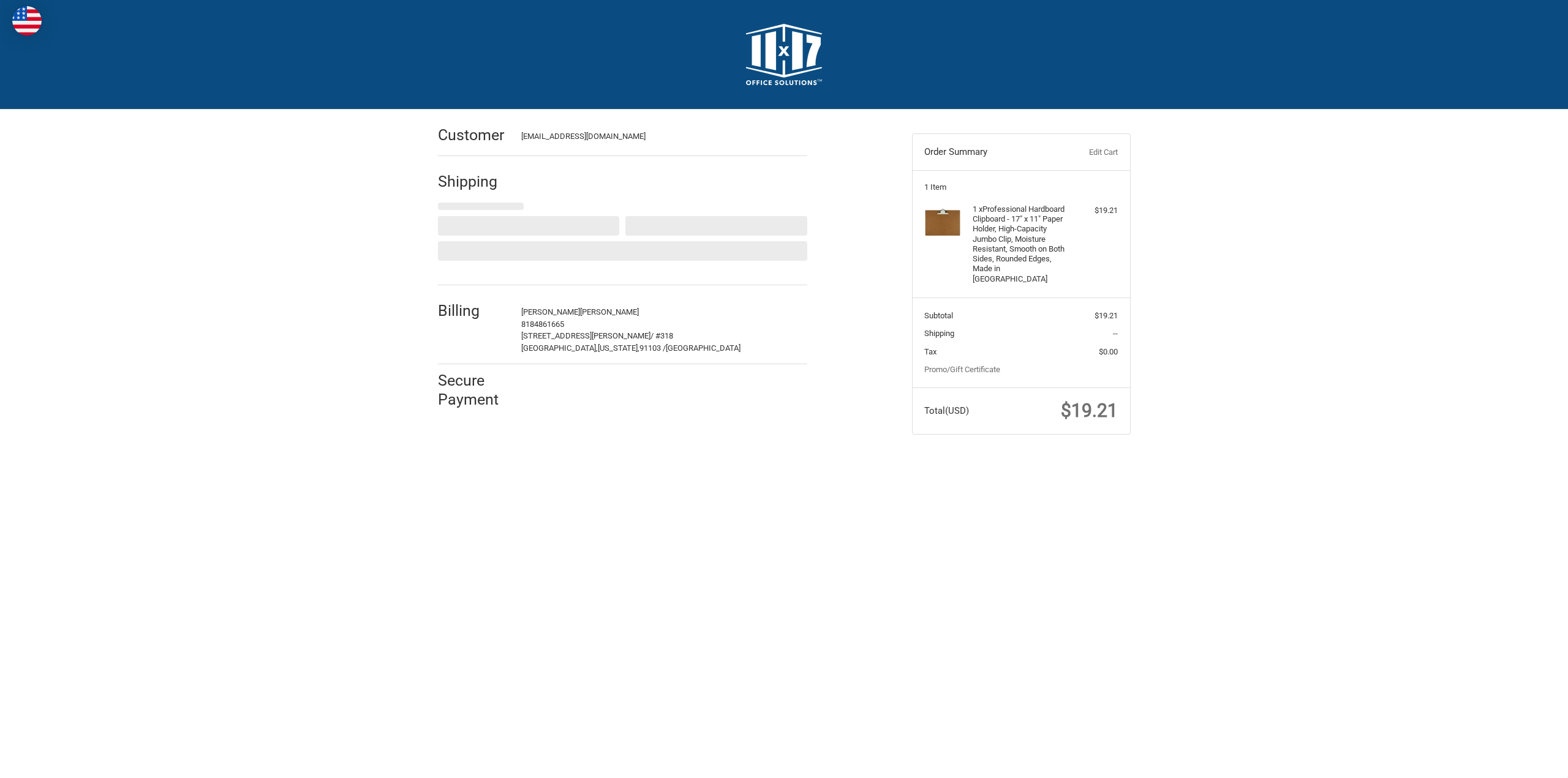
select select "US"
select select "CA"
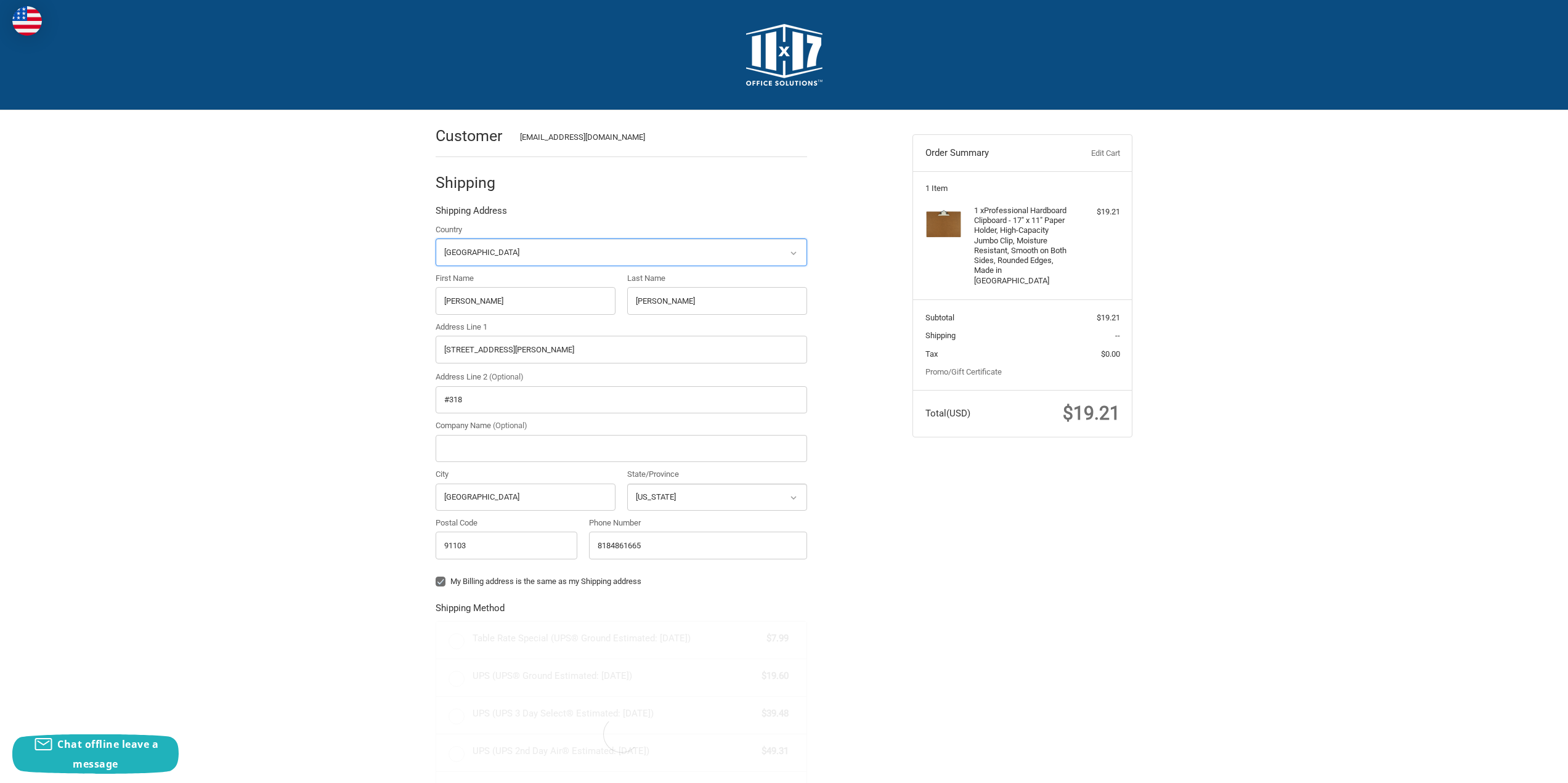
radio input "true"
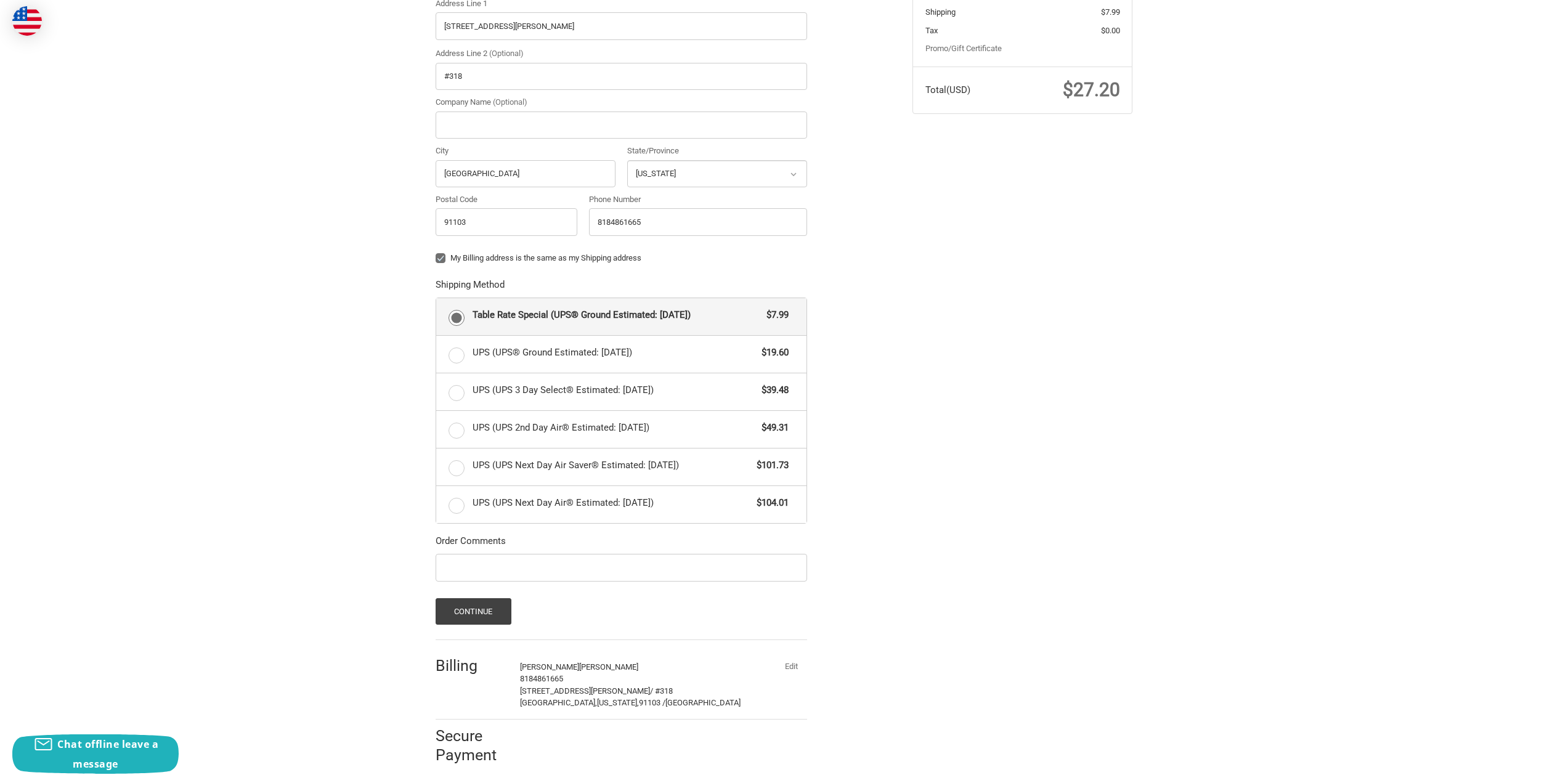
scroll to position [331, 0]
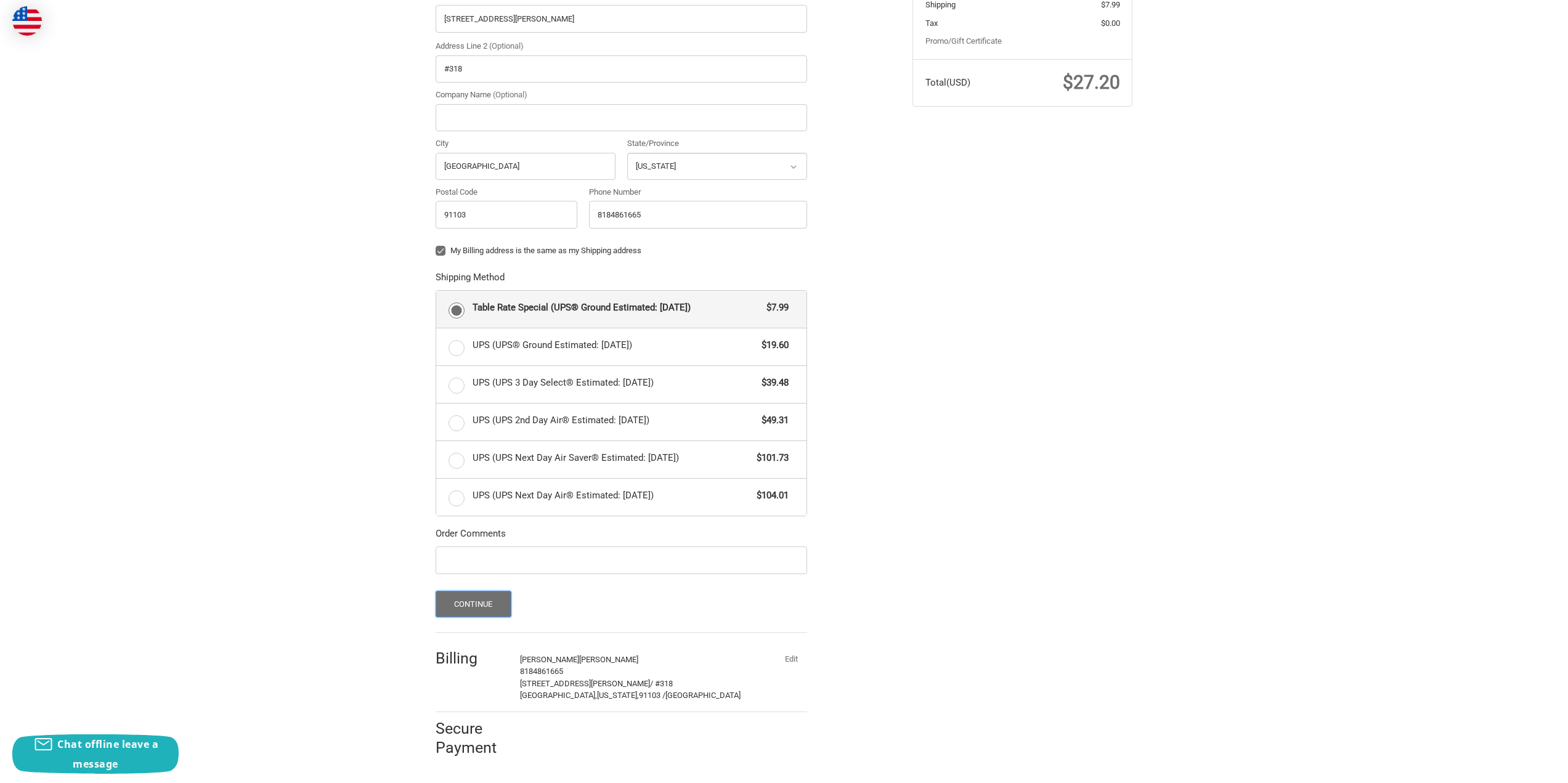
click at [475, 599] on button "Continue" at bounding box center [473, 604] width 76 height 27
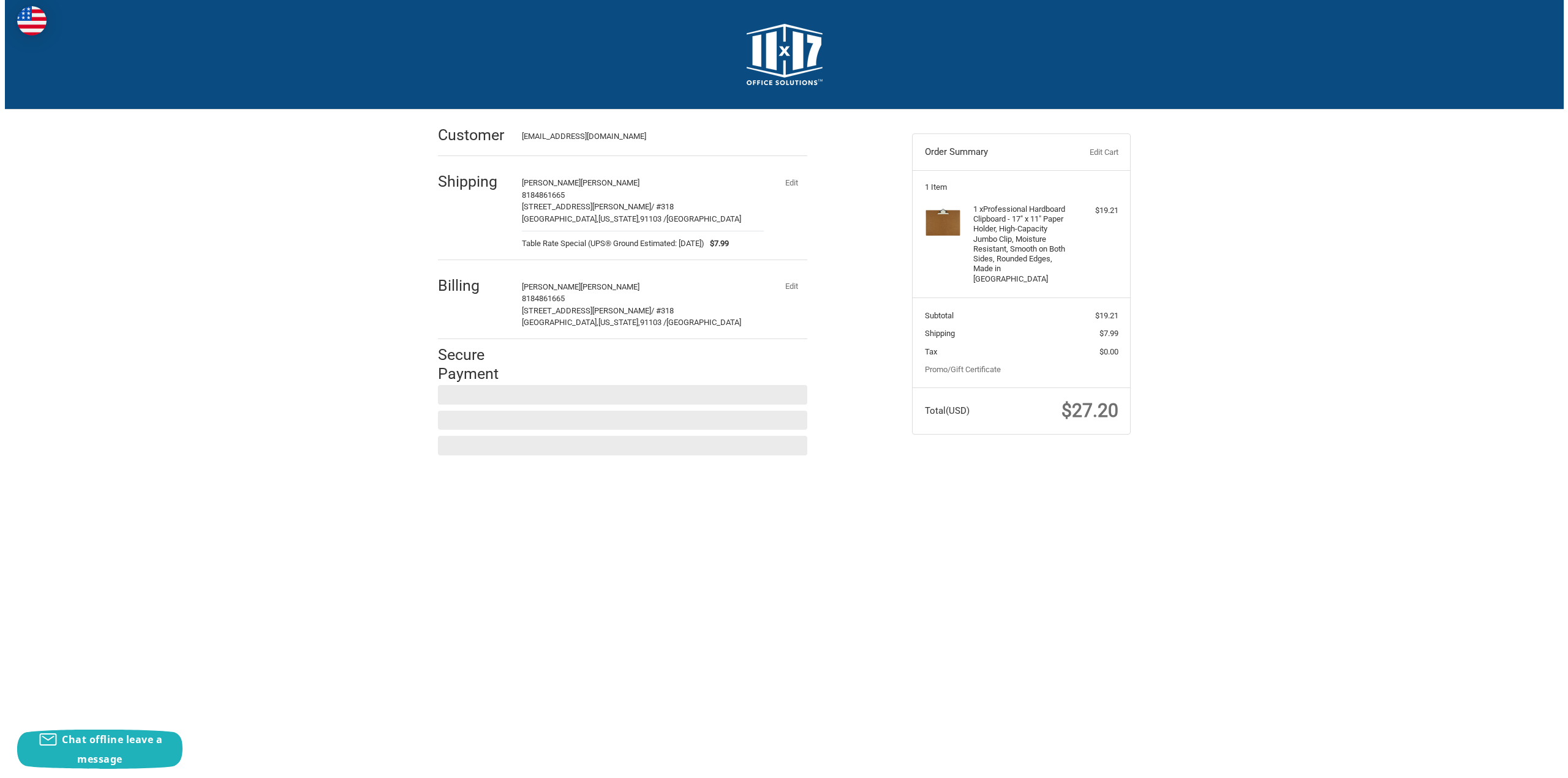
scroll to position [0, 0]
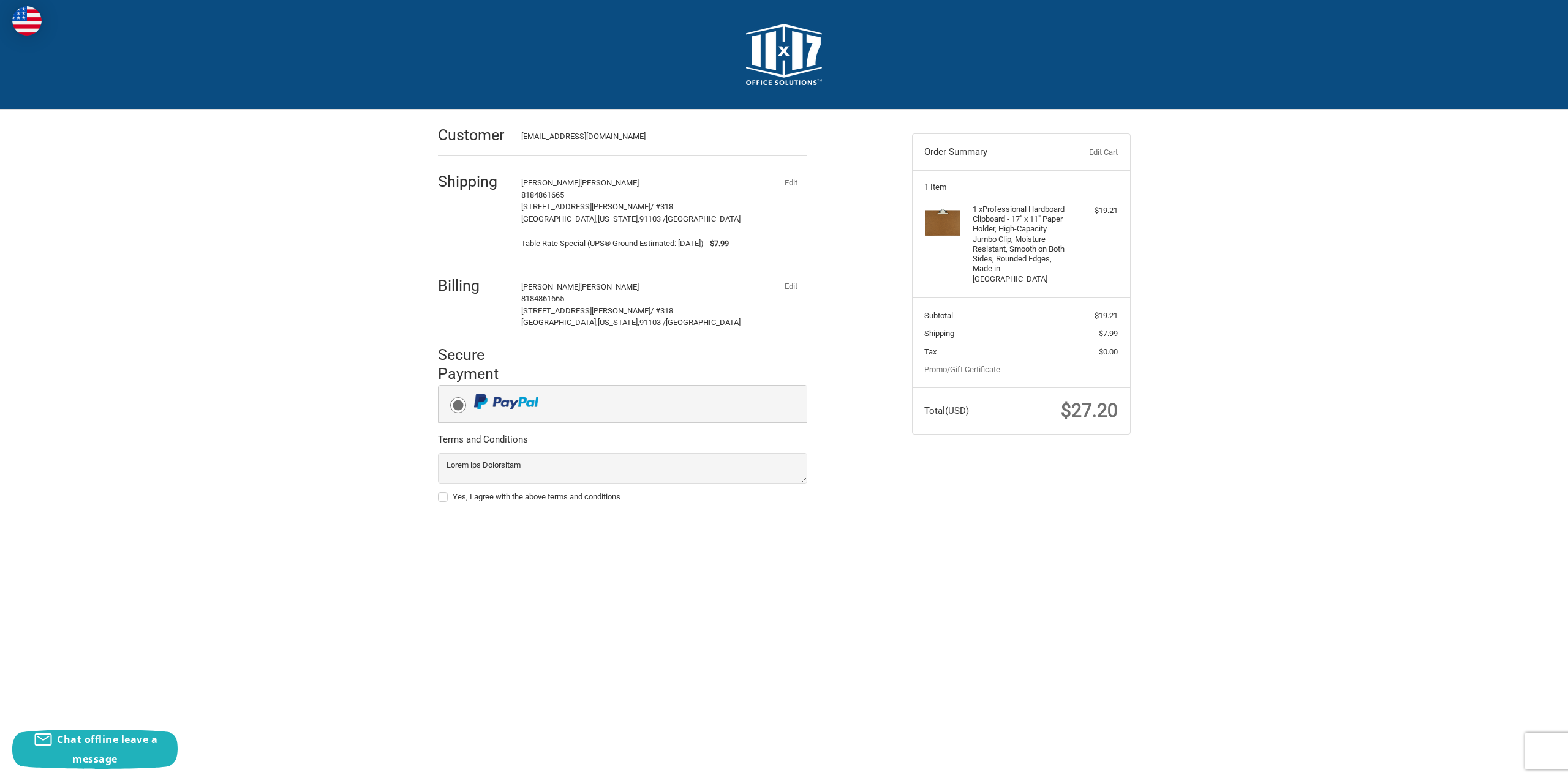
click at [446, 498] on label "Yes, I agree with the above terms and conditions" at bounding box center [622, 497] width 369 height 10
click at [438, 492] on input "Yes, I agree with the above terms and conditions" at bounding box center [438, 491] width 1 height 1
checkbox input "true"
